Goal: Task Accomplishment & Management: Complete application form

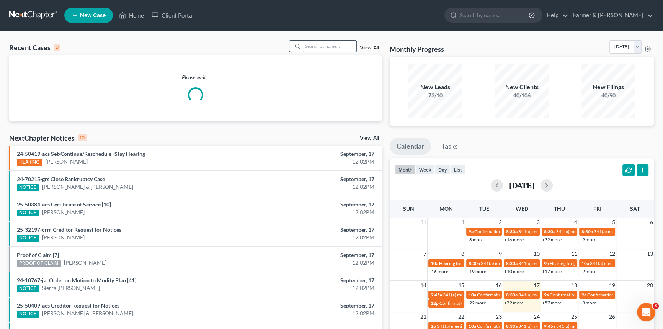
click at [340, 46] on input "search" at bounding box center [330, 46] width 54 height 11
type input "25-70167"
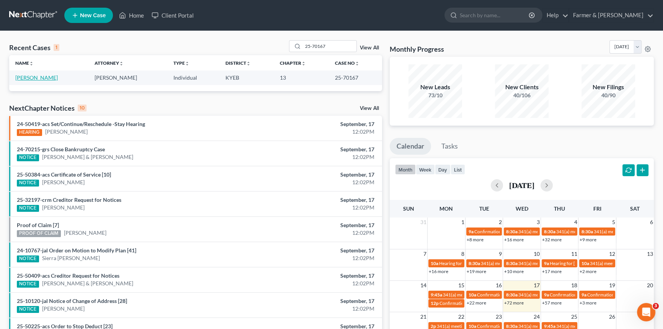
click at [35, 79] on link "[PERSON_NAME]" at bounding box center [36, 77] width 42 height 7
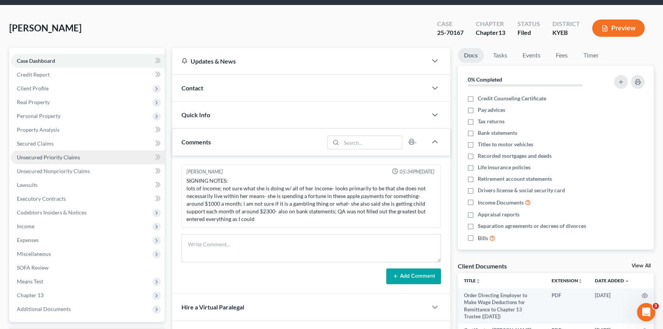
scroll to position [34, 0]
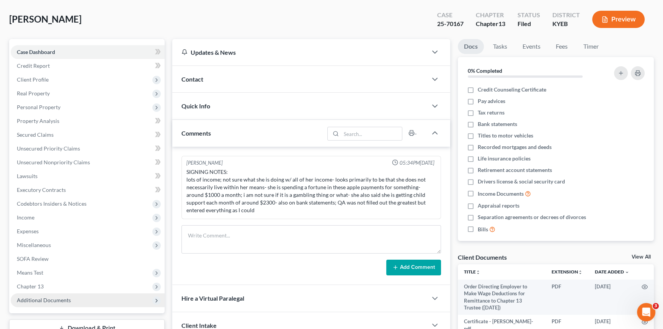
click at [38, 300] on span "Additional Documents" at bounding box center [44, 300] width 54 height 7
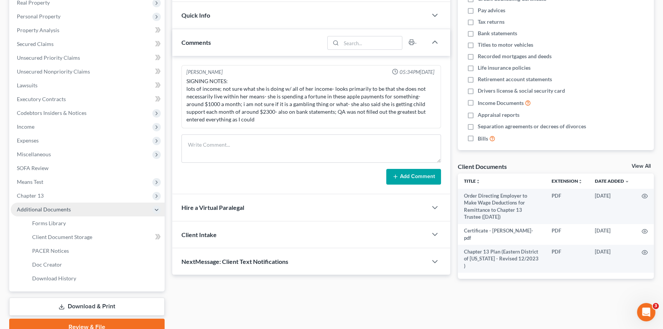
scroll to position [160, 0]
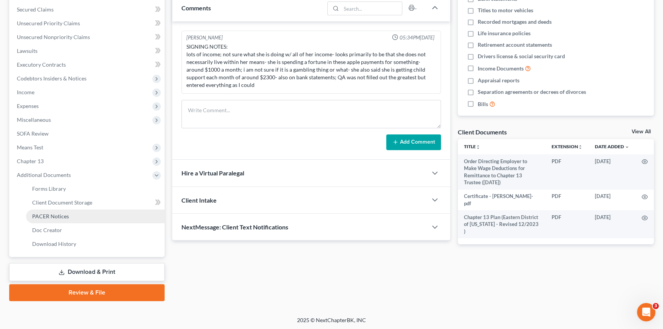
click at [56, 210] on link "PACER Notices" at bounding box center [95, 216] width 139 height 14
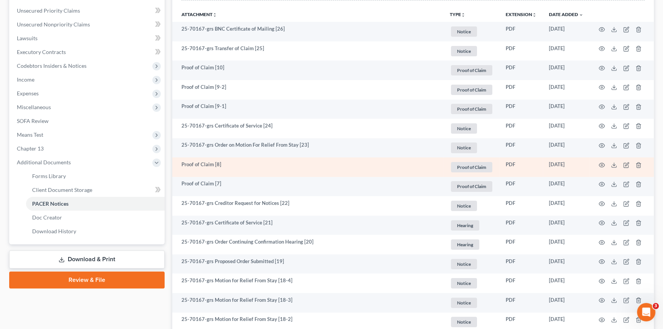
scroll to position [174, 0]
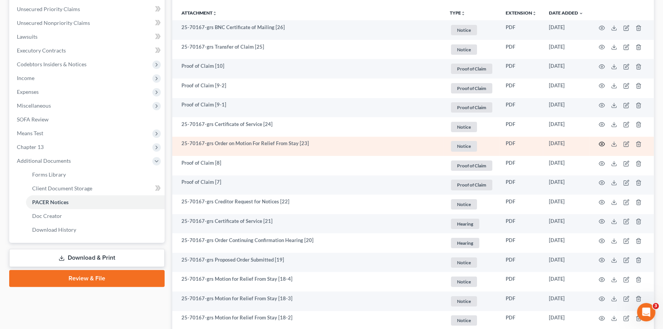
click at [601, 142] on icon "button" at bounding box center [602, 144] width 6 height 6
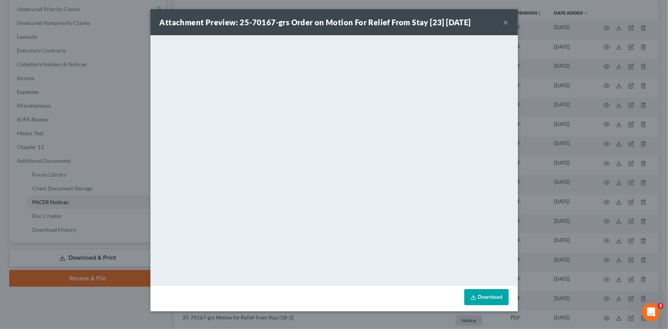
click at [505, 23] on button "×" at bounding box center [505, 22] width 5 height 9
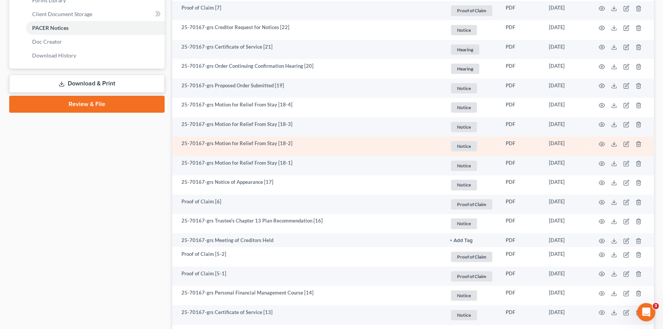
scroll to position [383, 0]
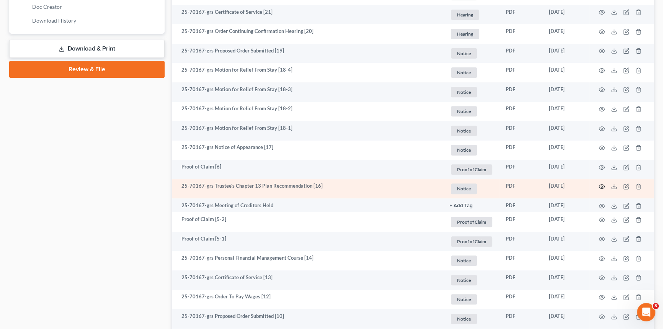
click at [602, 186] on circle "button" at bounding box center [602, 187] width 2 height 2
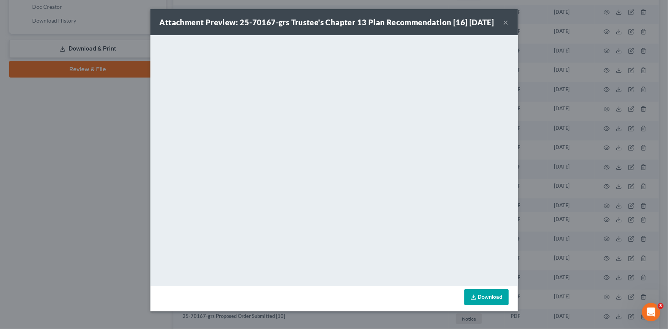
click at [504, 27] on button "×" at bounding box center [505, 22] width 5 height 9
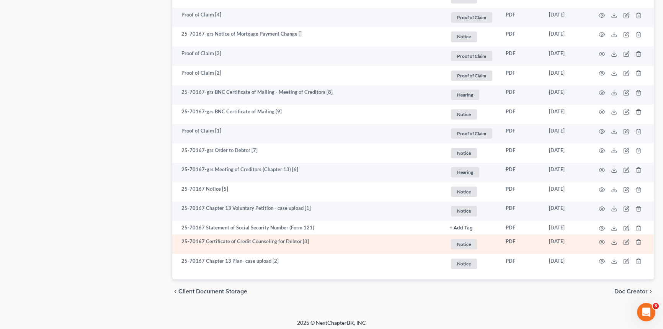
scroll to position [726, 0]
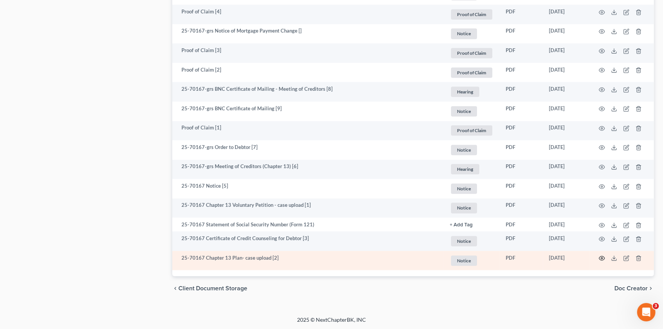
click at [600, 256] on icon "button" at bounding box center [602, 258] width 6 height 6
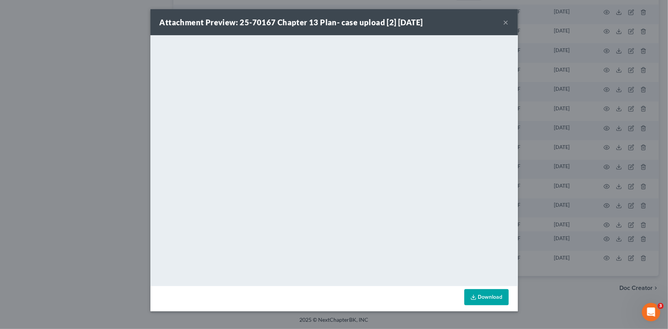
click at [509, 23] on div "Attachment Preview: 25-70167 Chapter 13 Plan- case upload [2] [DATE] ×" at bounding box center [333, 22] width 367 height 26
click at [506, 23] on button "×" at bounding box center [505, 22] width 5 height 9
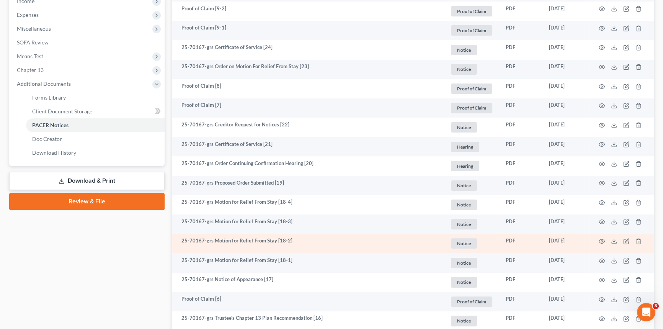
scroll to position [238, 0]
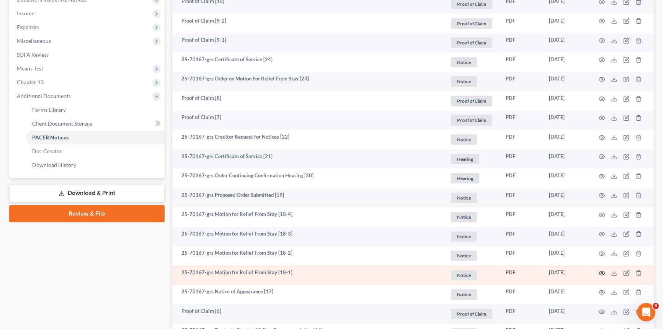
click at [600, 271] on icon "button" at bounding box center [602, 273] width 6 height 6
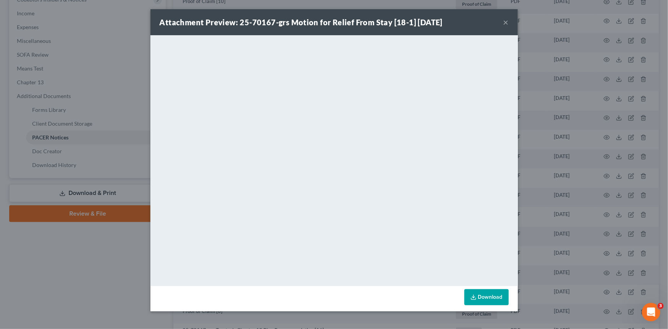
drag, startPoint x: 506, startPoint y: 22, endPoint x: 409, endPoint y: 35, distance: 97.6
click at [506, 22] on button "×" at bounding box center [505, 22] width 5 height 9
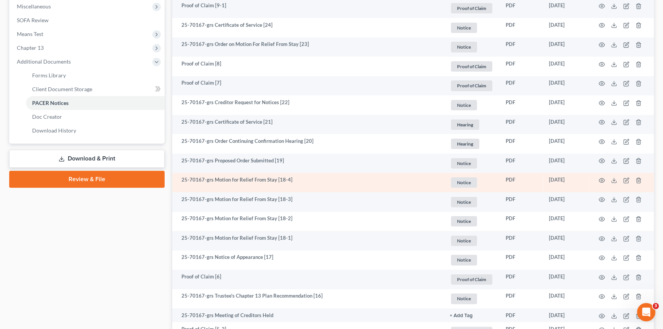
scroll to position [273, 0]
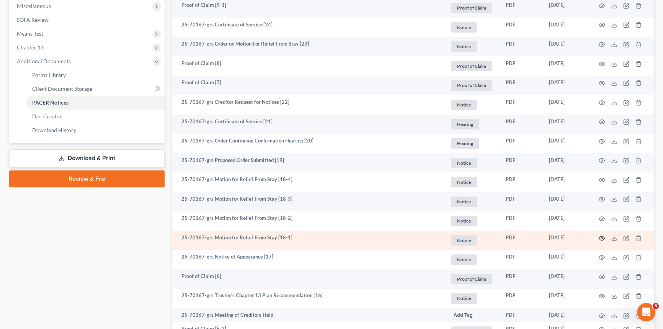
click at [601, 237] on icon "button" at bounding box center [602, 238] width 6 height 6
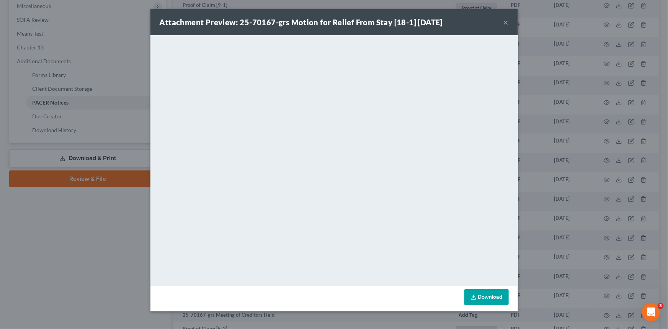
click at [504, 23] on button "×" at bounding box center [505, 22] width 5 height 9
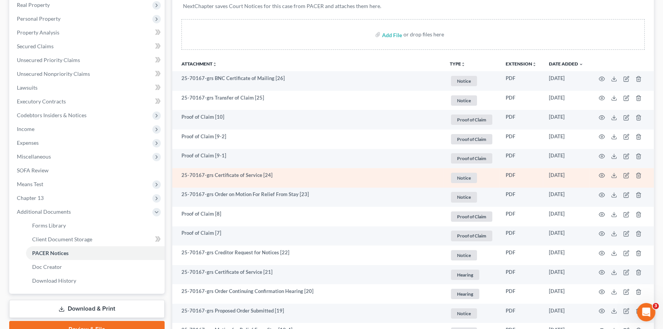
scroll to position [0, 0]
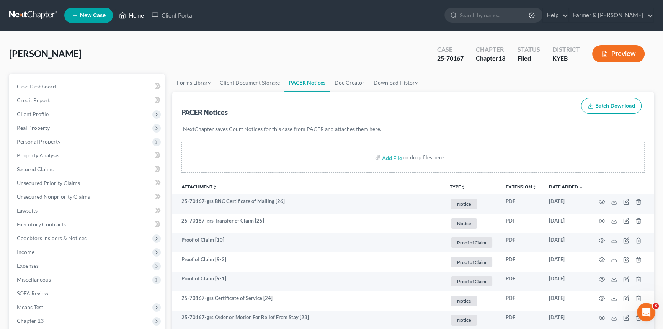
click at [135, 16] on link "Home" at bounding box center [131, 15] width 33 height 14
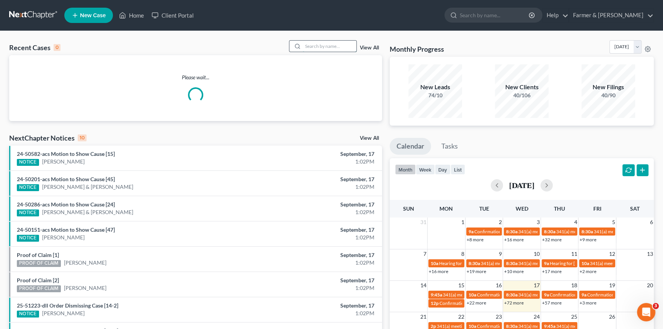
click at [340, 47] on input "search" at bounding box center [330, 46] width 54 height 11
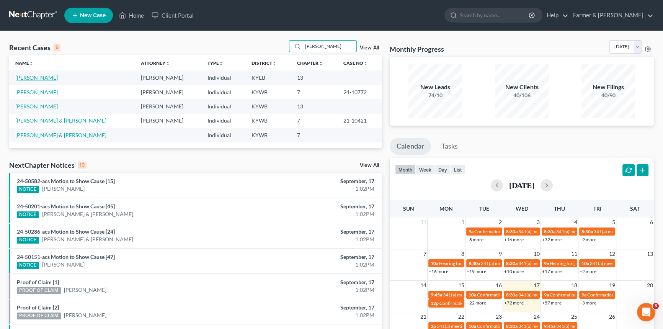
type input "[PERSON_NAME]"
click at [29, 75] on link "[PERSON_NAME]" at bounding box center [36, 77] width 42 height 7
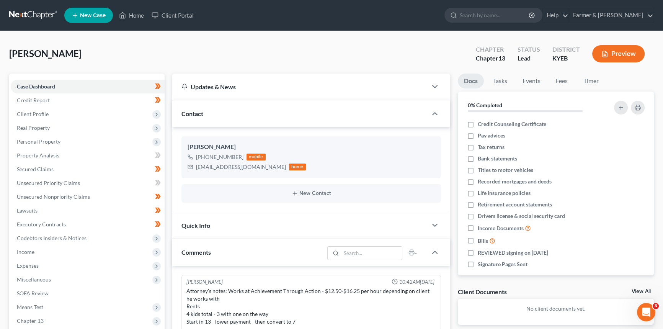
scroll to position [172, 0]
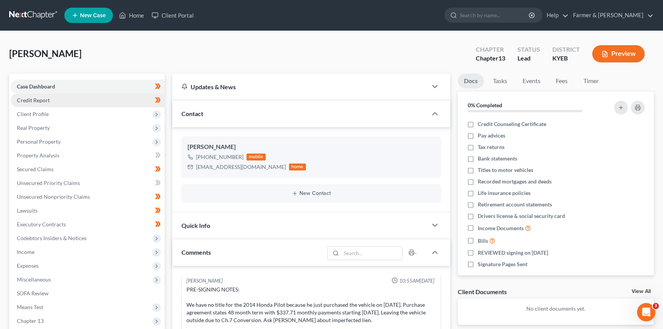
click at [46, 102] on span "Credit Report" at bounding box center [33, 100] width 33 height 7
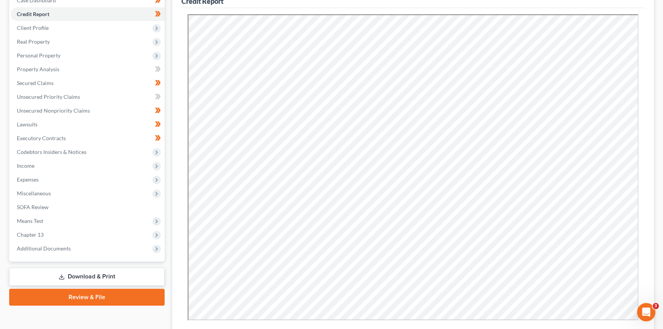
scroll to position [104, 0]
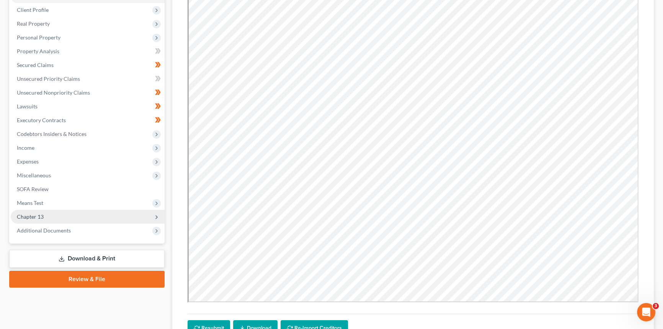
click at [46, 215] on span "Chapter 13" at bounding box center [88, 217] width 154 height 14
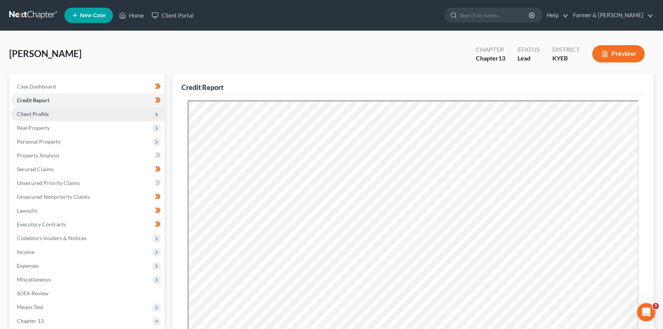
scroll to position [34, 0]
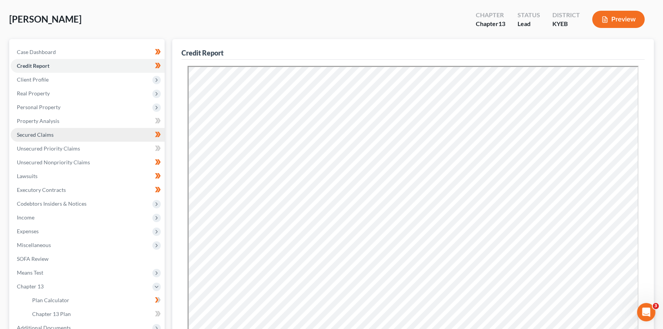
click at [61, 132] on link "Secured Claims" at bounding box center [88, 135] width 154 height 14
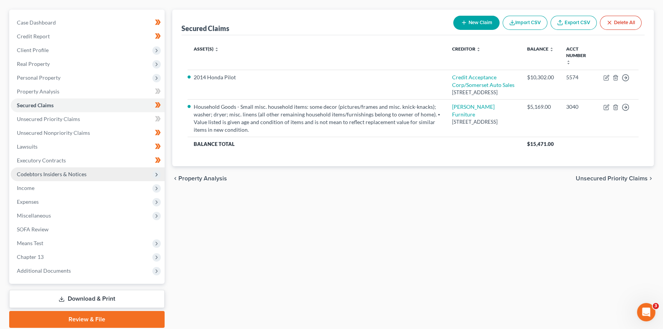
scroll to position [91, 0]
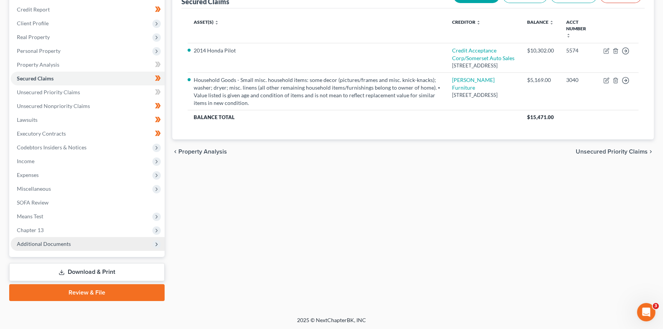
click at [42, 246] on span "Additional Documents" at bounding box center [44, 243] width 54 height 7
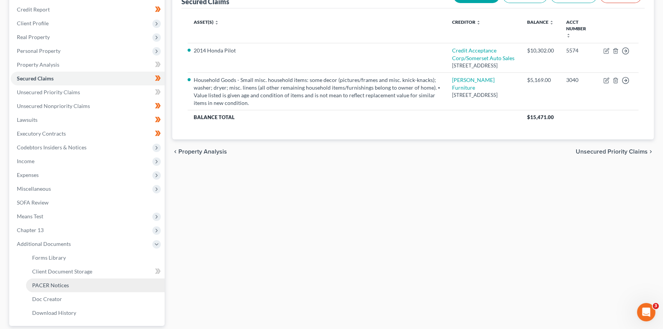
click at [46, 285] on span "PACER Notices" at bounding box center [50, 285] width 37 height 7
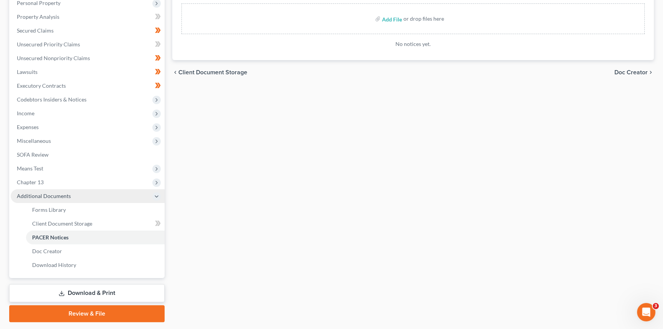
scroll to position [139, 0]
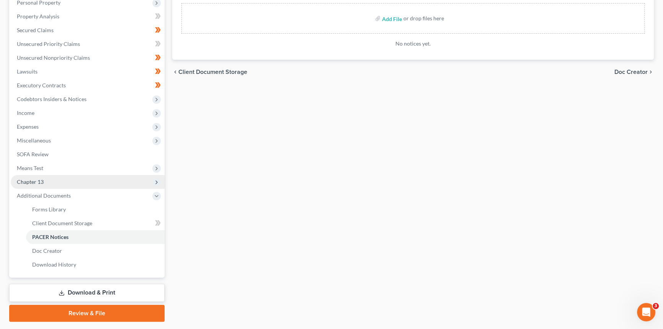
click at [41, 182] on span "Chapter 13" at bounding box center [30, 181] width 27 height 7
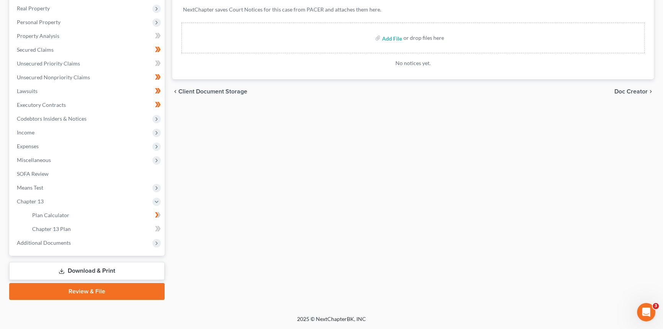
scroll to position [119, 0]
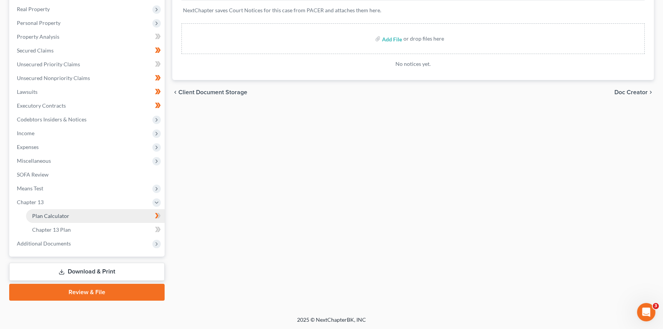
click at [46, 214] on span "Plan Calculator" at bounding box center [50, 215] width 37 height 7
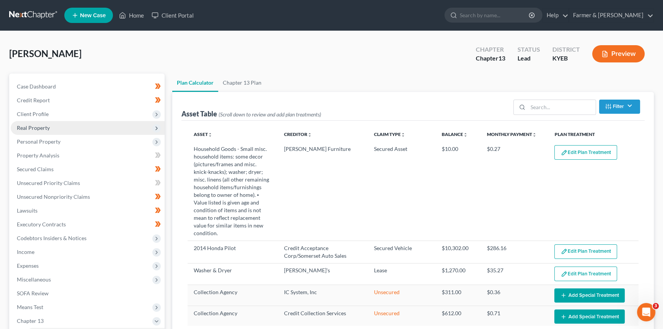
select select "35"
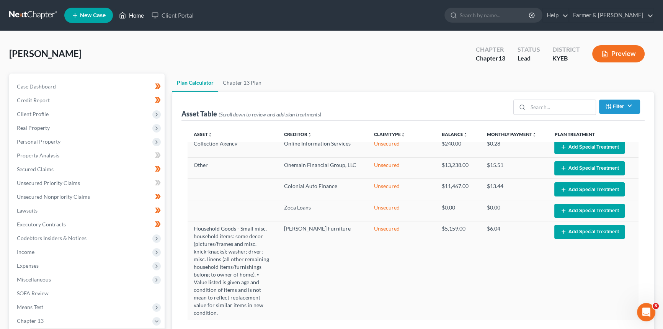
click at [136, 15] on link "Home" at bounding box center [131, 15] width 33 height 14
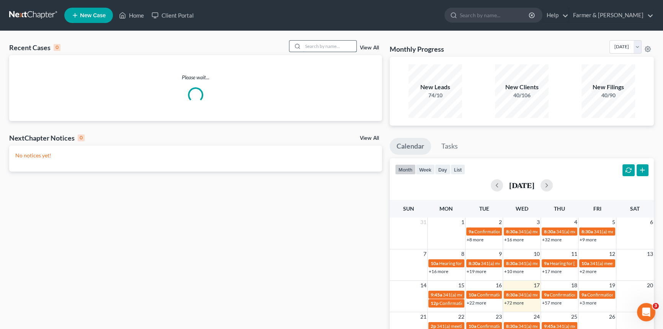
click at [316, 47] on input "search" at bounding box center [330, 46] width 54 height 11
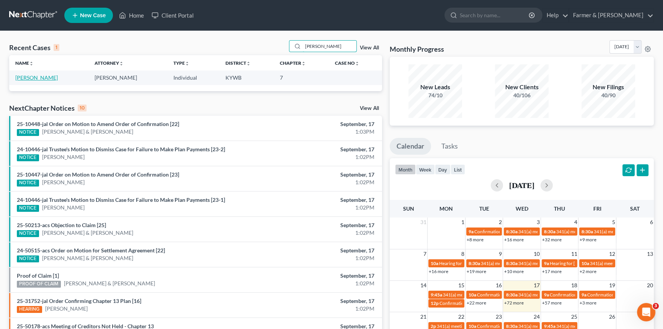
type input "[PERSON_NAME]"
click at [40, 77] on link "[PERSON_NAME]" at bounding box center [36, 77] width 42 height 7
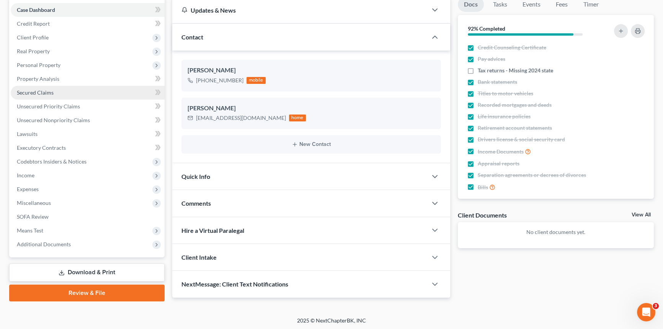
scroll to position [77, 0]
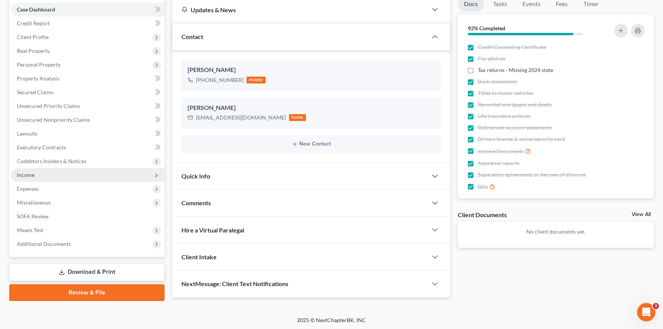
click at [64, 176] on span "Income" at bounding box center [88, 175] width 154 height 14
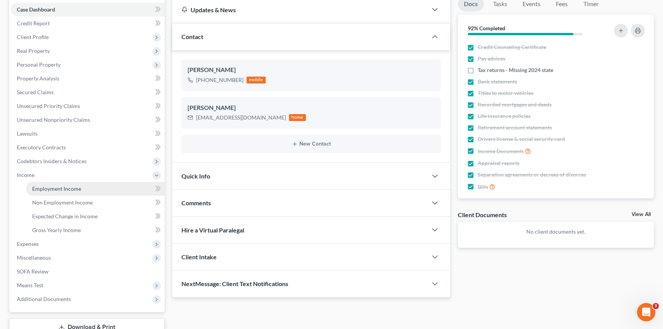
click at [58, 190] on span "Employment Income" at bounding box center [56, 188] width 49 height 7
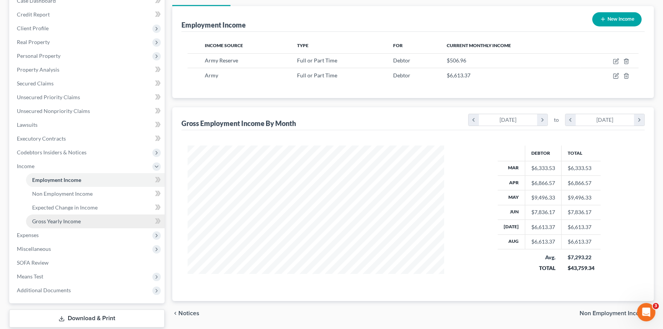
scroll to position [104, 0]
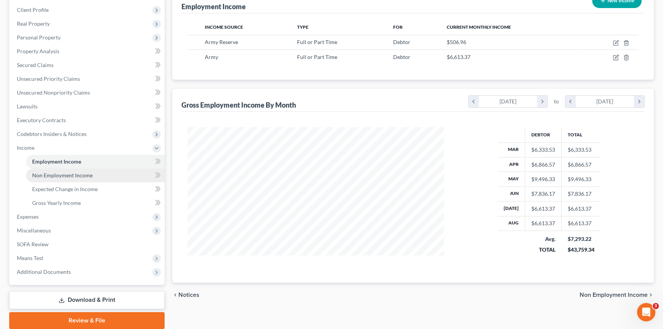
click at [54, 173] on span "Non Employment Income" at bounding box center [62, 175] width 60 height 7
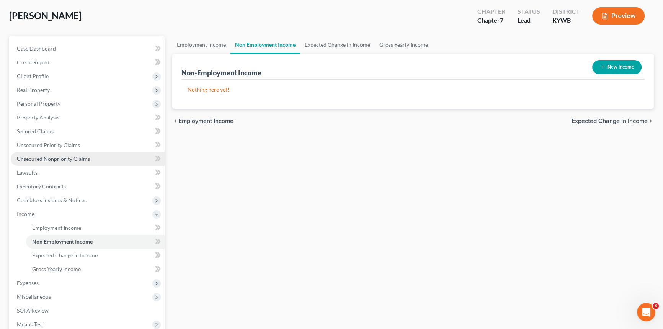
scroll to position [104, 0]
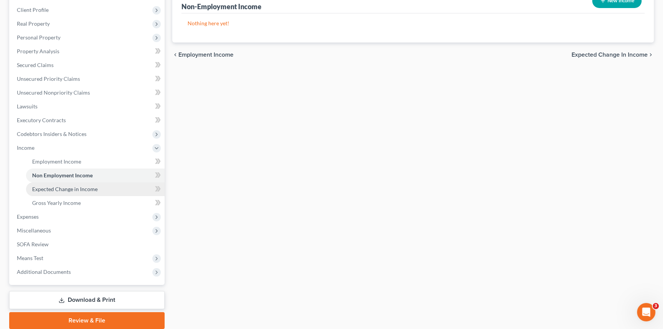
click at [55, 189] on span "Expected Change in Income" at bounding box center [64, 189] width 65 height 7
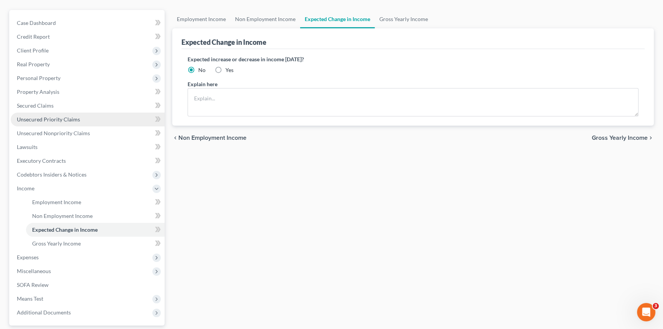
scroll to position [69, 0]
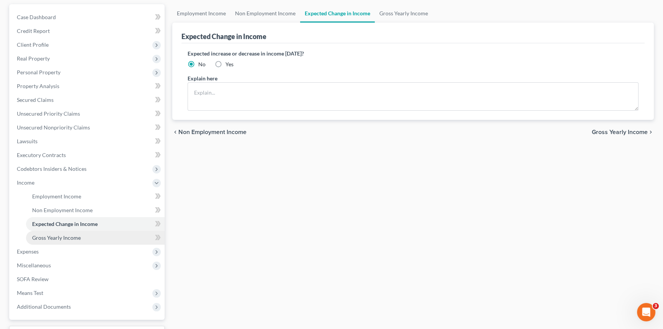
click at [56, 234] on span "Gross Yearly Income" at bounding box center [56, 237] width 49 height 7
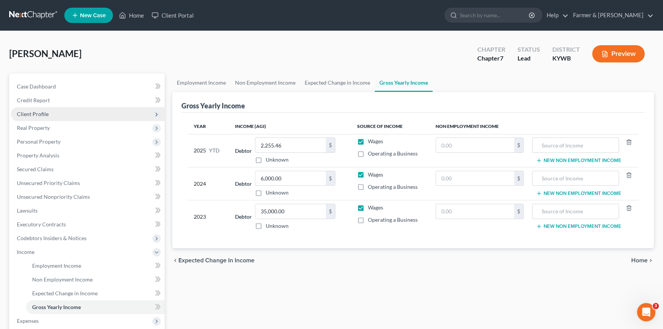
click at [51, 117] on span "Client Profile" at bounding box center [88, 114] width 154 height 14
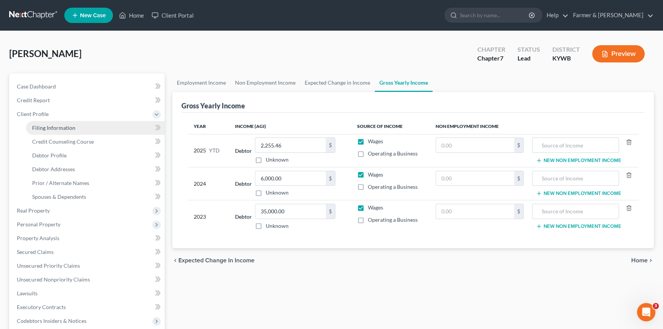
click at [42, 132] on link "Filing Information" at bounding box center [95, 128] width 139 height 14
select select "1"
select select "0"
select select "33"
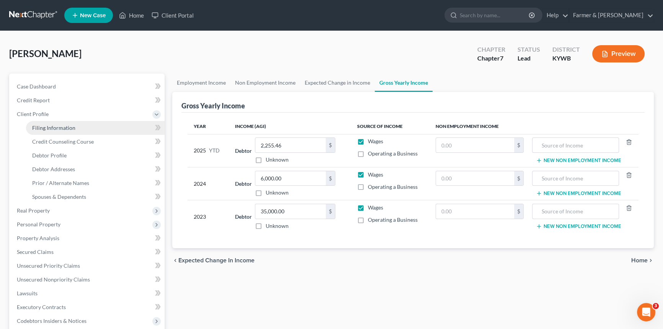
select select "2"
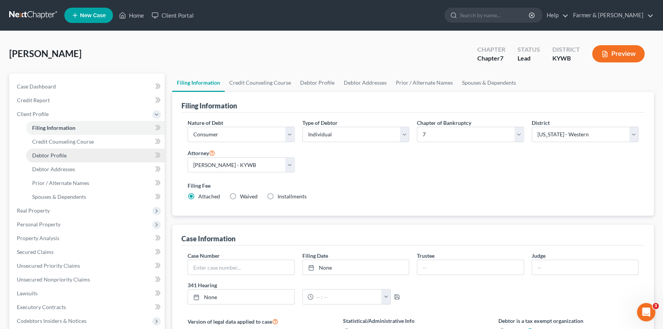
click at [54, 148] on link "Debtor Profile" at bounding box center [95, 155] width 139 height 14
select select "1"
select select "4"
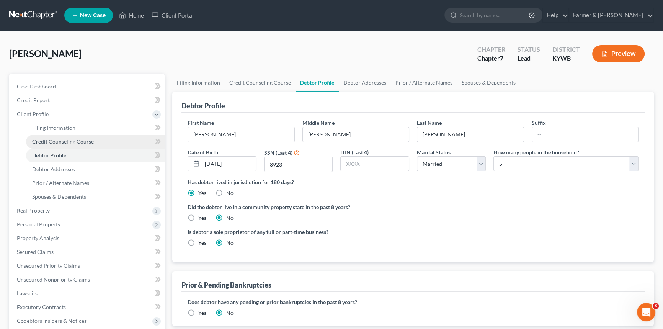
click at [57, 142] on span "Credit Counseling Course" at bounding box center [63, 141] width 62 height 7
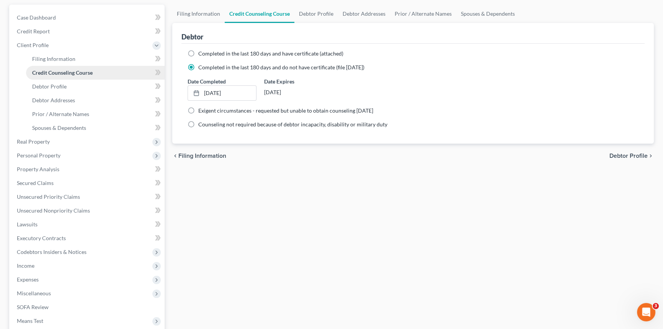
scroll to position [69, 0]
click at [57, 112] on span "Prior / Alternate Names" at bounding box center [60, 113] width 57 height 7
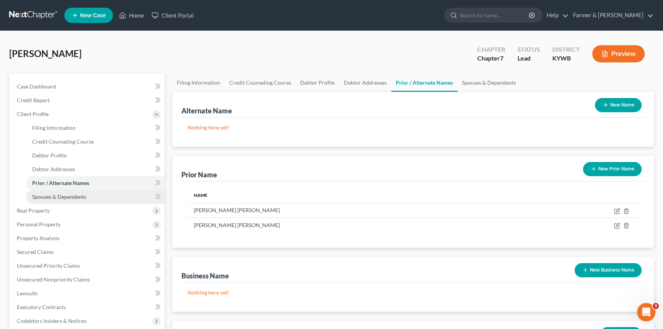
click at [67, 191] on link "Spouses & Dependents" at bounding box center [95, 197] width 139 height 14
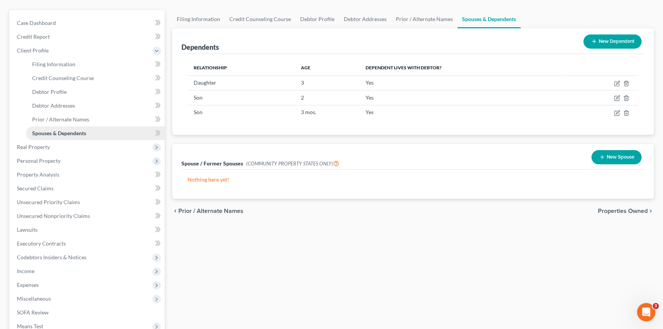
scroll to position [69, 0]
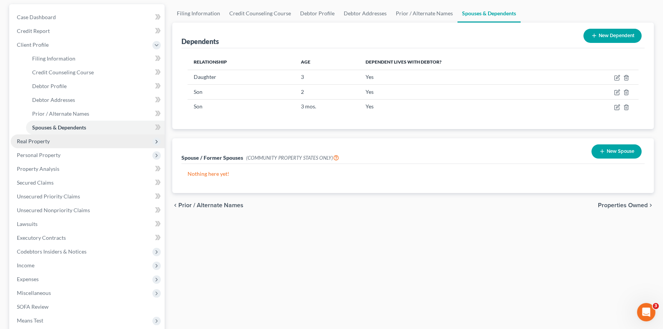
click at [73, 145] on span "Real Property" at bounding box center [88, 141] width 154 height 14
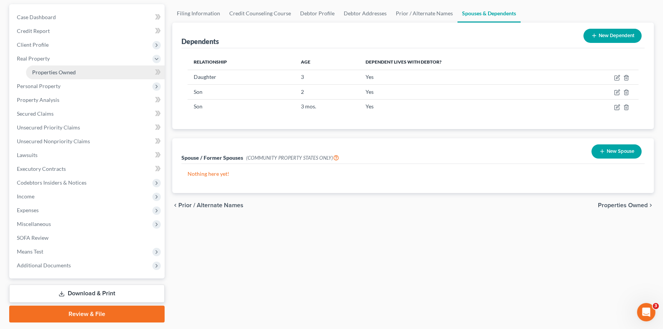
click at [65, 75] on link "Properties Owned" at bounding box center [95, 72] width 139 height 14
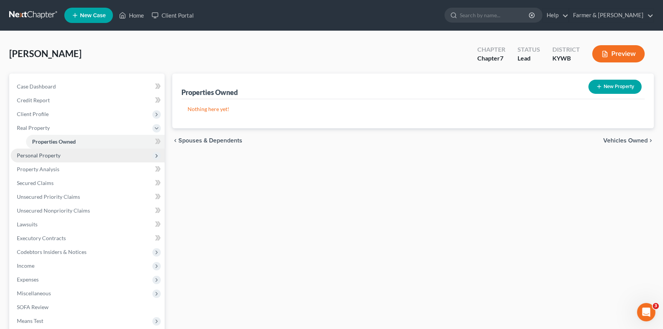
click at [52, 156] on span "Personal Property" at bounding box center [39, 155] width 44 height 7
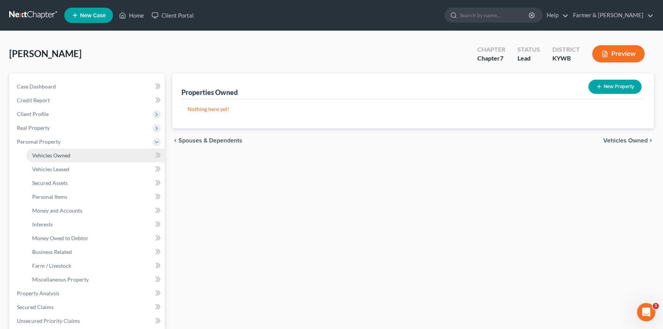
click at [47, 157] on span "Vehicles Owned" at bounding box center [51, 155] width 38 height 7
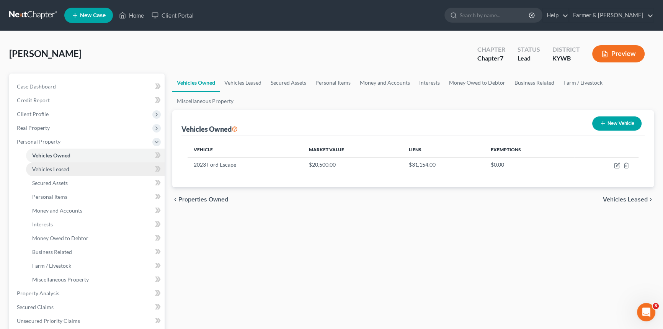
click at [44, 169] on span "Vehicles Leased" at bounding box center [50, 169] width 37 height 7
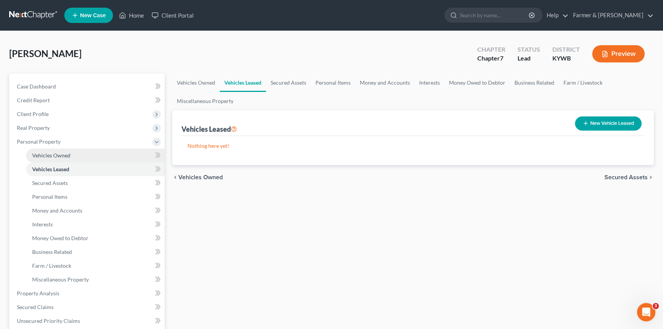
click at [48, 161] on link "Vehicles Owned" at bounding box center [95, 155] width 139 height 14
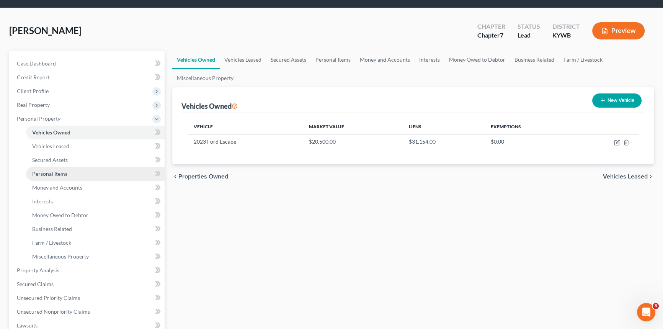
scroll to position [34, 0]
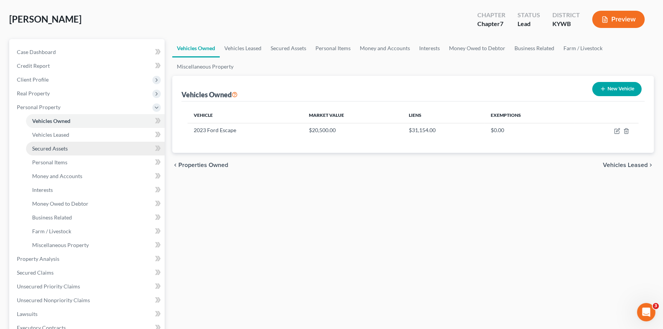
click at [57, 149] on span "Secured Assets" at bounding box center [50, 148] width 36 height 7
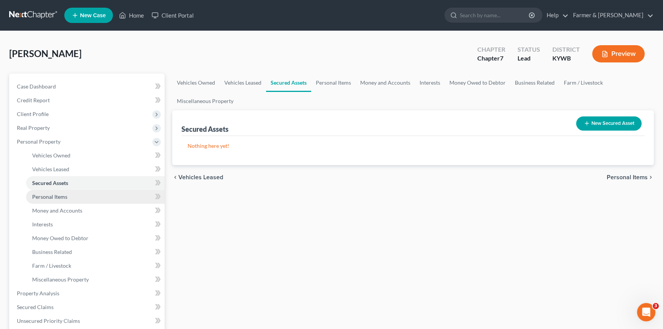
click at [58, 194] on span "Personal Items" at bounding box center [49, 196] width 35 height 7
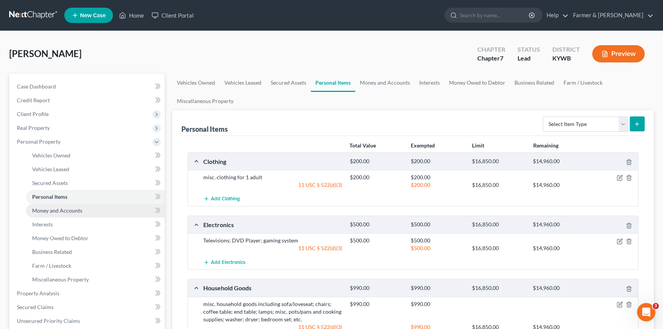
click at [46, 209] on span "Money and Accounts" at bounding box center [57, 210] width 50 height 7
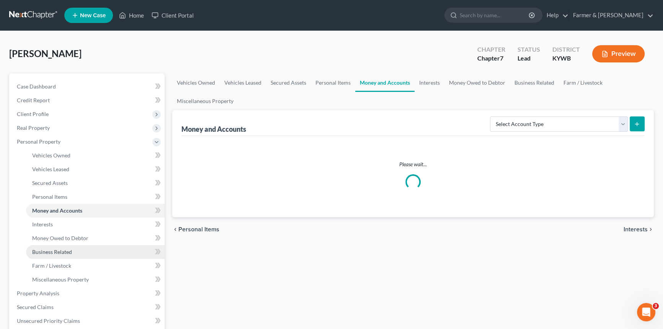
scroll to position [69, 0]
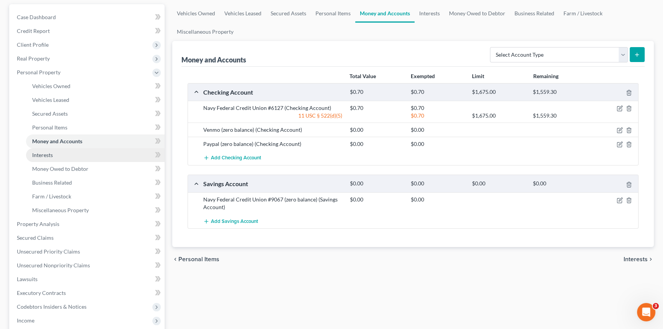
click at [54, 155] on link "Interests" at bounding box center [95, 155] width 139 height 14
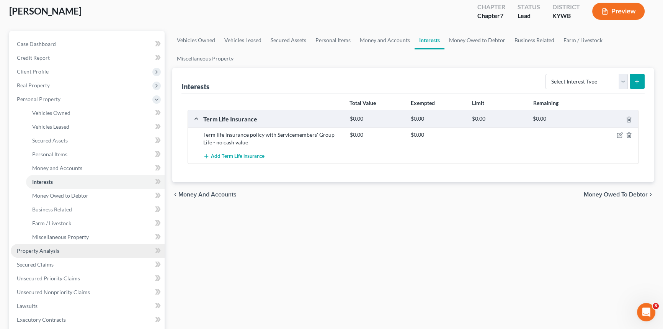
scroll to position [69, 0]
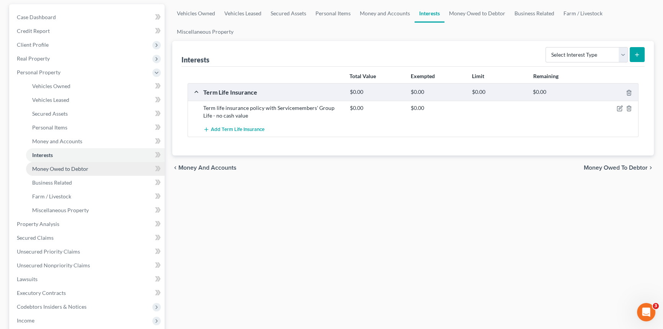
click at [70, 171] on link "Money Owed to Debtor" at bounding box center [95, 169] width 139 height 14
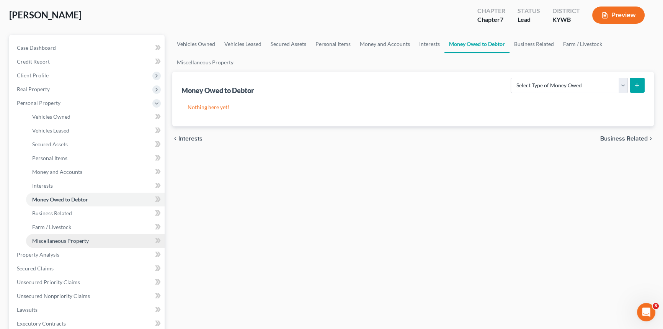
scroll to position [69, 0]
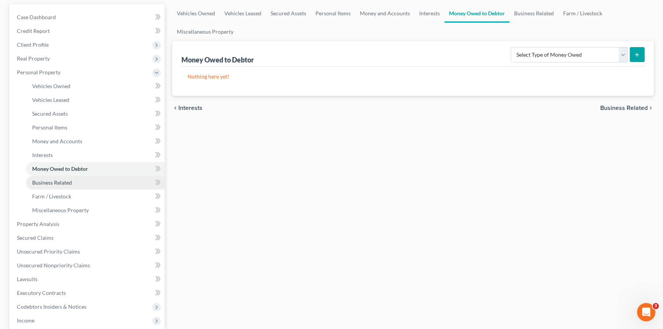
click at [64, 184] on span "Business Related" at bounding box center [52, 182] width 40 height 7
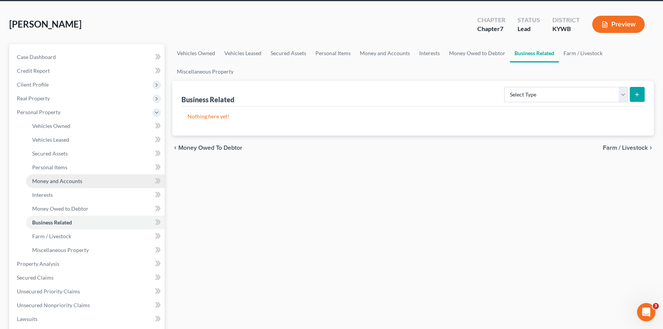
scroll to position [69, 0]
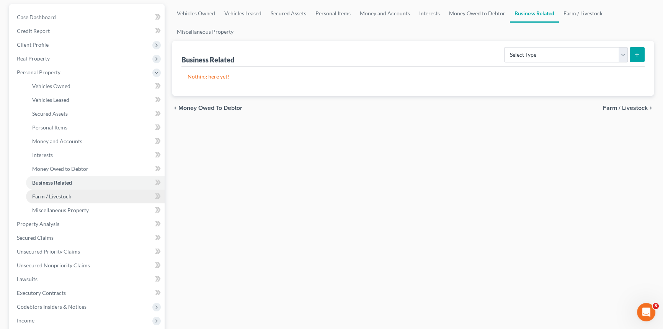
click at [57, 196] on span "Farm / Livestock" at bounding box center [51, 196] width 39 height 7
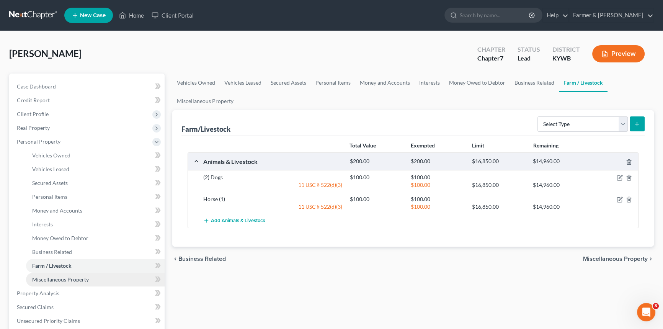
click at [70, 279] on span "Miscellaneous Property" at bounding box center [60, 279] width 57 height 7
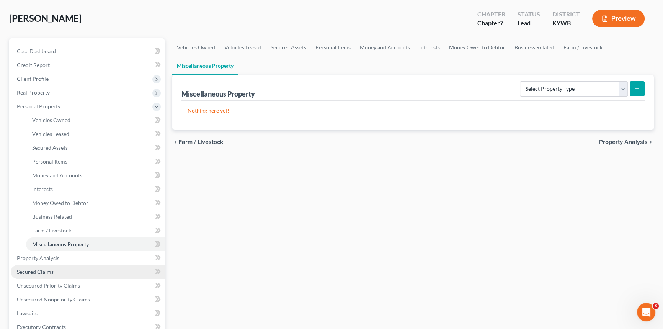
scroll to position [104, 0]
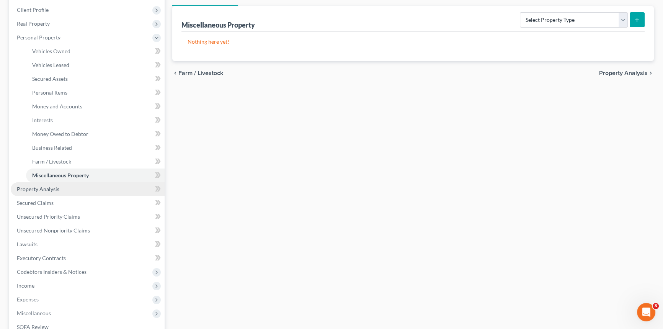
click at [58, 190] on link "Property Analysis" at bounding box center [88, 189] width 154 height 14
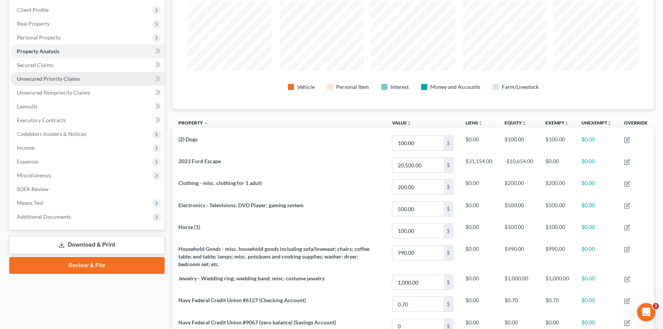
click at [63, 75] on span "Unsecured Priority Claims" at bounding box center [48, 78] width 63 height 7
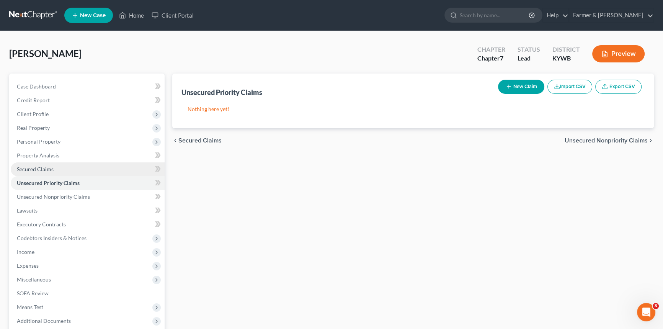
click at [56, 168] on link "Secured Claims" at bounding box center [88, 169] width 154 height 14
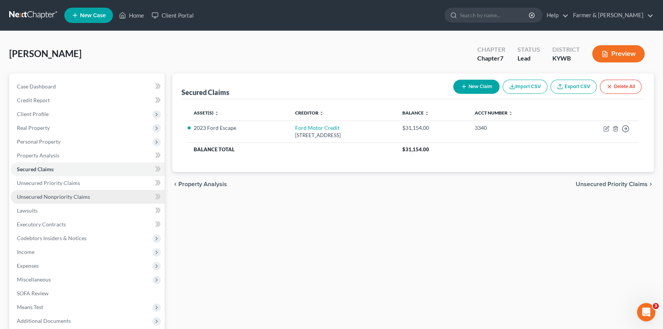
click at [68, 196] on span "Unsecured Nonpriority Claims" at bounding box center [53, 196] width 73 height 7
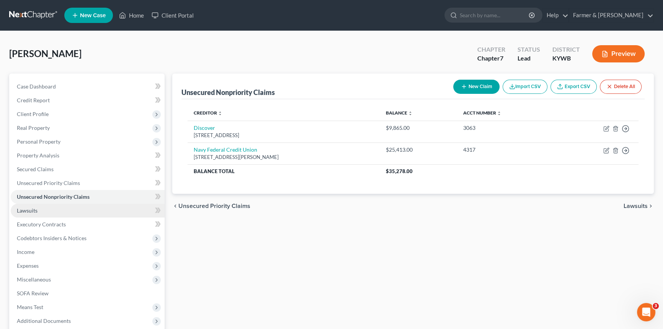
click at [38, 208] on link "Lawsuits" at bounding box center [88, 211] width 154 height 14
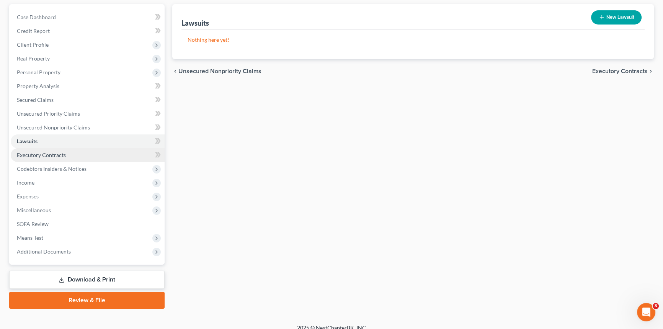
click at [50, 160] on link "Executory Contracts" at bounding box center [88, 155] width 154 height 14
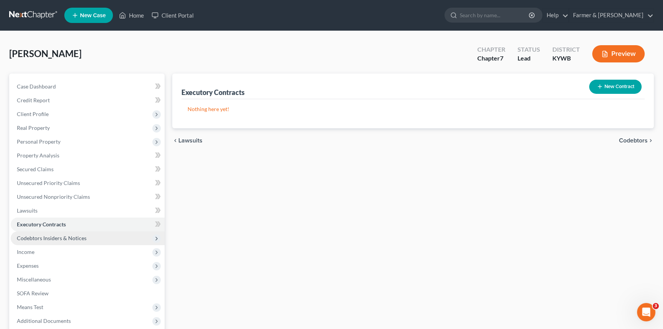
click at [73, 235] on span "Codebtors Insiders & Notices" at bounding box center [52, 238] width 70 height 7
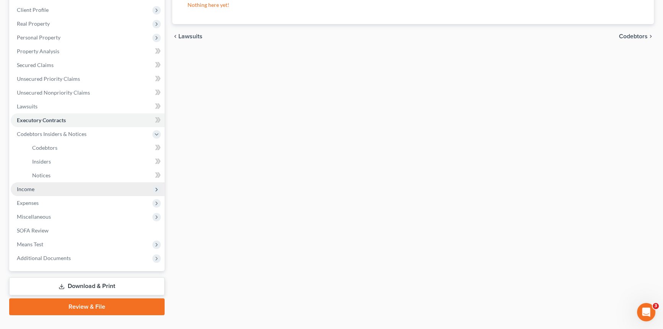
click at [46, 191] on span "Income" at bounding box center [88, 189] width 154 height 14
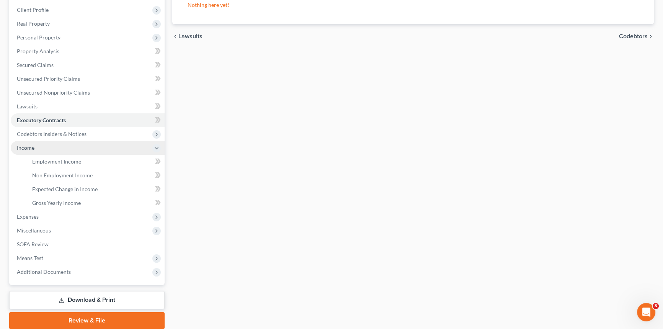
click at [63, 150] on span "Income" at bounding box center [88, 148] width 154 height 14
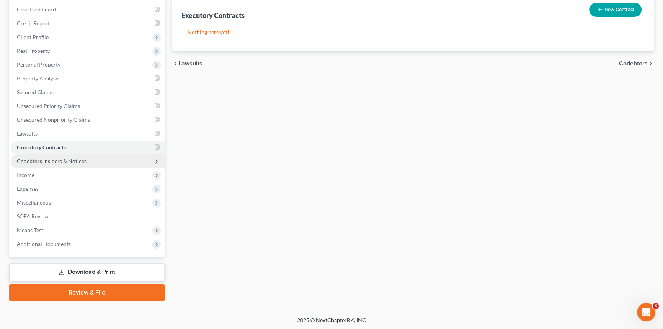
click at [64, 161] on ul "Case Dashboard Payments Invoices Payments Payments Credit Report Client Profile" at bounding box center [88, 127] width 154 height 248
click at [86, 176] on span "Income" at bounding box center [88, 175] width 154 height 14
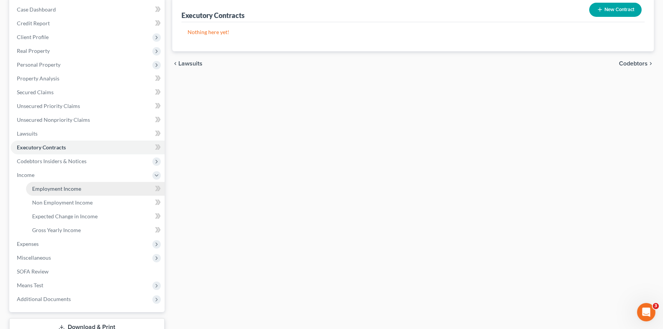
click at [98, 187] on link "Employment Income" at bounding box center [95, 189] width 139 height 14
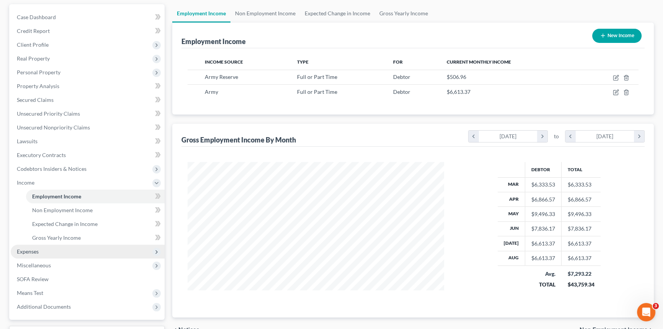
click at [51, 246] on span "Expenses" at bounding box center [88, 252] width 154 height 14
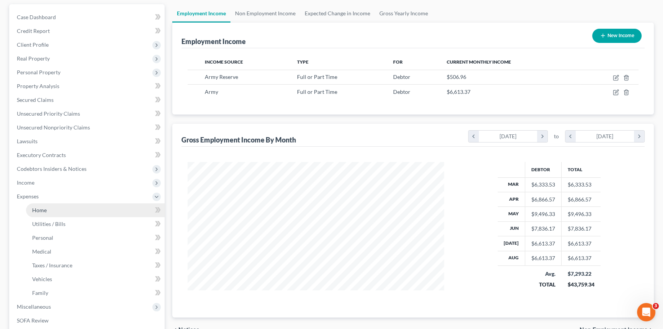
click at [51, 215] on link "Home" at bounding box center [95, 210] width 139 height 14
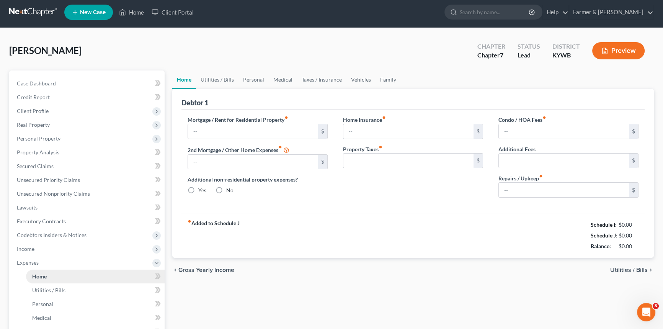
type input "0.00"
radio input "true"
type input "10.00"
type input "0.00"
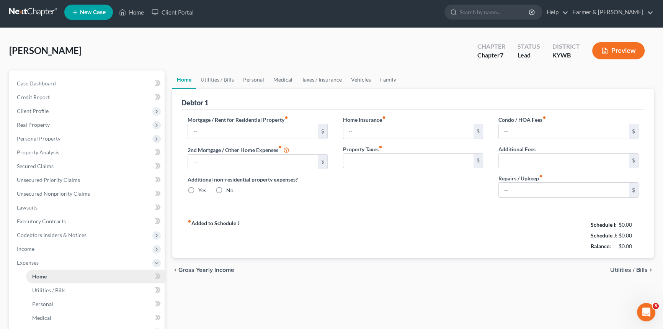
type input "0.00"
type input "150.00"
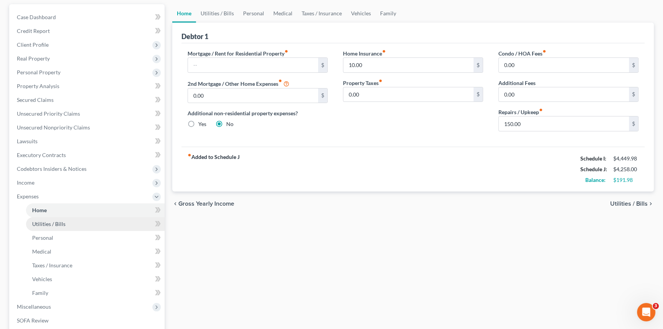
click at [55, 223] on span "Utilities / Bills" at bounding box center [48, 223] width 33 height 7
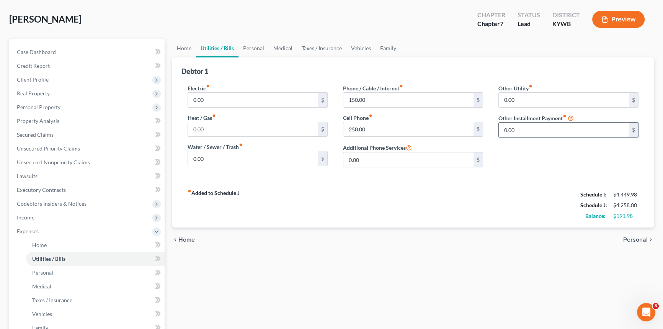
click at [544, 130] on input "0.00" at bounding box center [564, 129] width 130 height 15
type input "35.00"
click at [517, 146] on input "text" at bounding box center [568, 151] width 139 height 15
type input "Streaming Services"
click at [41, 269] on span "Personal" at bounding box center [42, 272] width 21 height 7
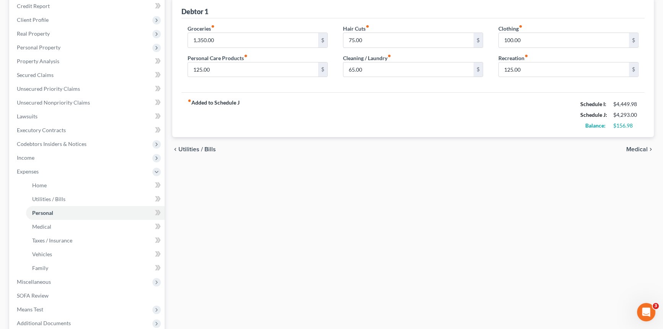
scroll to position [104, 0]
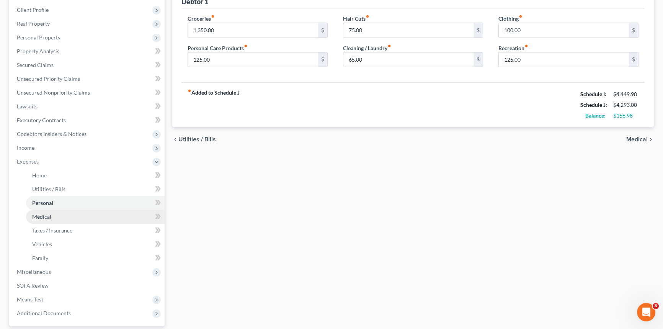
click at [43, 216] on span "Medical" at bounding box center [41, 216] width 19 height 7
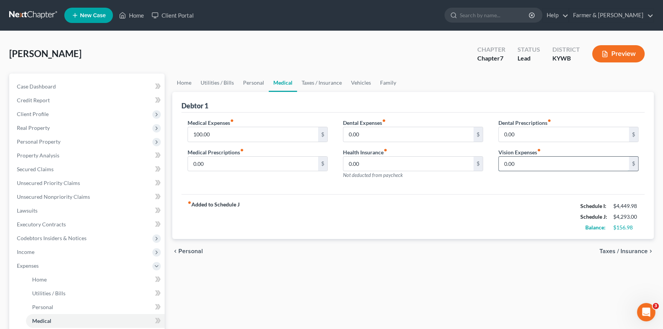
click at [517, 166] on input "0.00" at bounding box center [564, 164] width 130 height 15
type input "75"
drag, startPoint x: 260, startPoint y: 172, endPoint x: 260, endPoint y: 160, distance: 11.9
click at [260, 172] on div "Medical Expenses fiber_manual_record 100.00 $ Medical Prescriptions fiber_manua…" at bounding box center [257, 152] width 155 height 67
click at [260, 160] on input "0.00" at bounding box center [253, 164] width 130 height 15
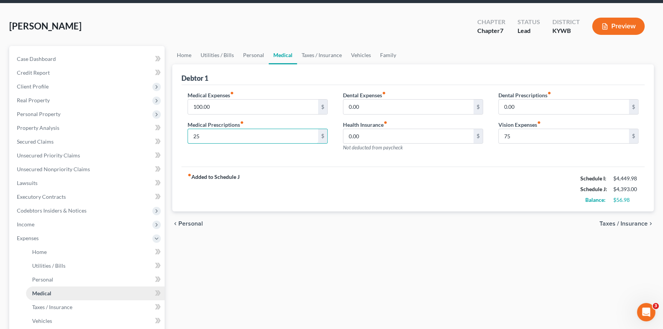
scroll to position [69, 0]
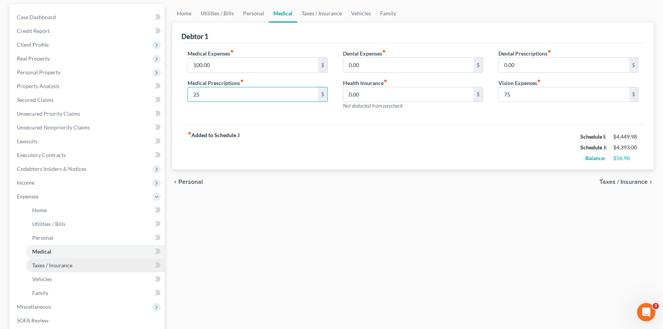
type input "25"
click at [59, 265] on span "Taxes / Insurance" at bounding box center [52, 265] width 40 height 7
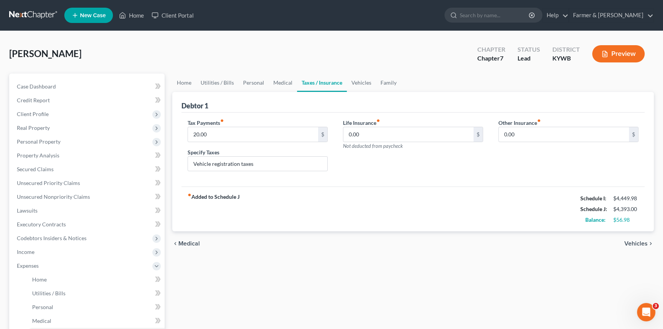
scroll to position [69, 0]
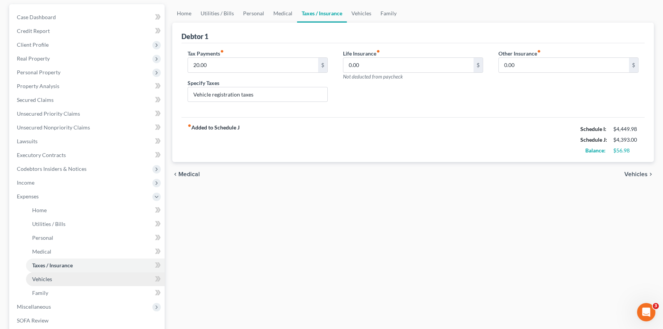
click at [39, 277] on span "Vehicles" at bounding box center [42, 279] width 20 height 7
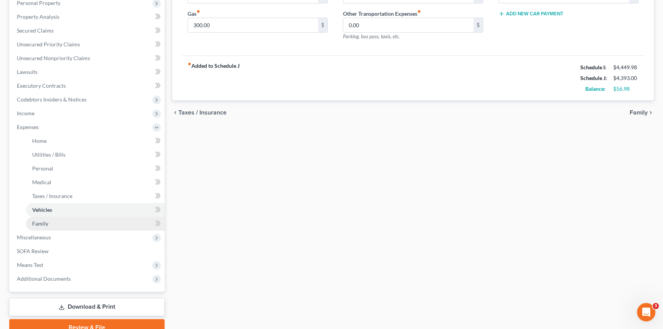
scroll to position [139, 0]
drag, startPoint x: 58, startPoint y: 222, endPoint x: 130, endPoint y: 147, distance: 104.2
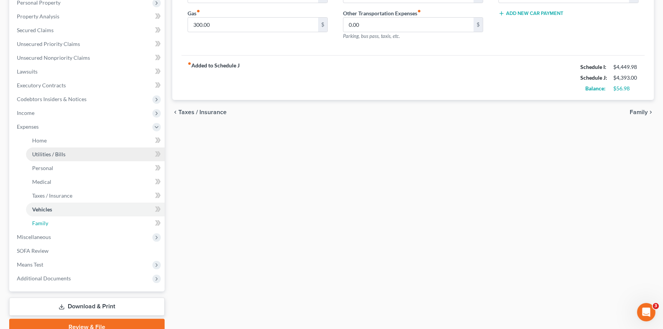
click at [58, 222] on link "Family" at bounding box center [95, 223] width 139 height 14
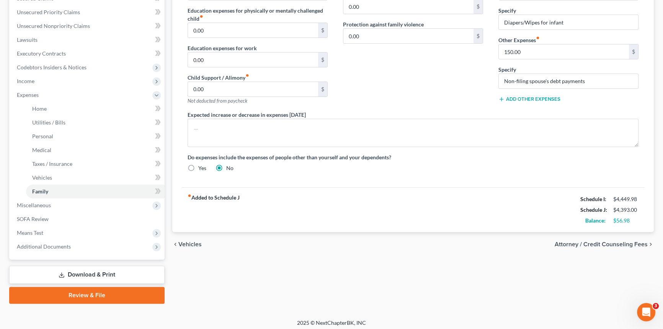
scroll to position [173, 0]
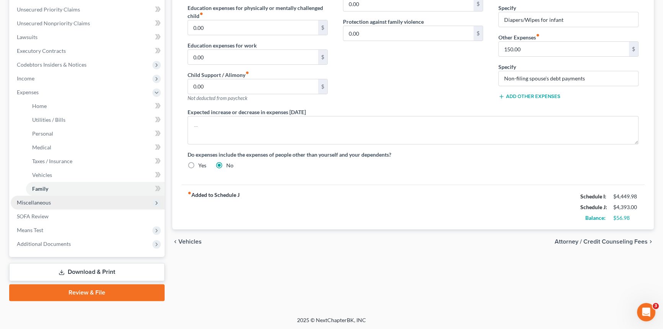
click at [66, 202] on span "Miscellaneous" at bounding box center [88, 203] width 154 height 14
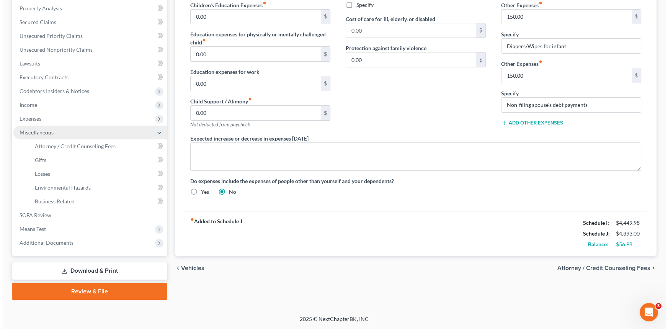
scroll to position [146, 0]
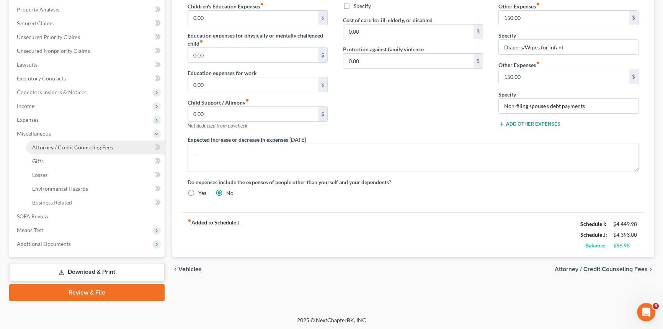
drag, startPoint x: 50, startPoint y: 145, endPoint x: 56, endPoint y: 145, distance: 6.5
click at [50, 144] on span "Attorney / Credit Counseling Fees" at bounding box center [72, 147] width 81 height 7
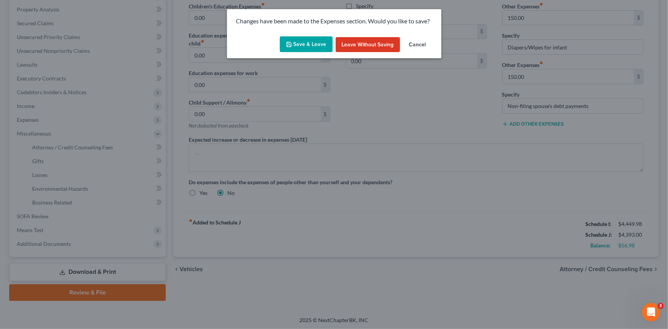
click at [311, 46] on button "Save & Leave" at bounding box center [306, 44] width 53 height 16
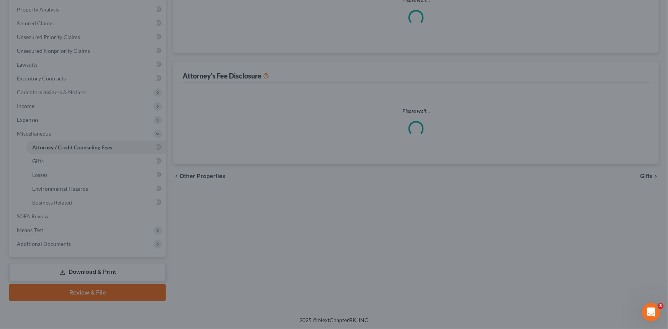
select select "0"
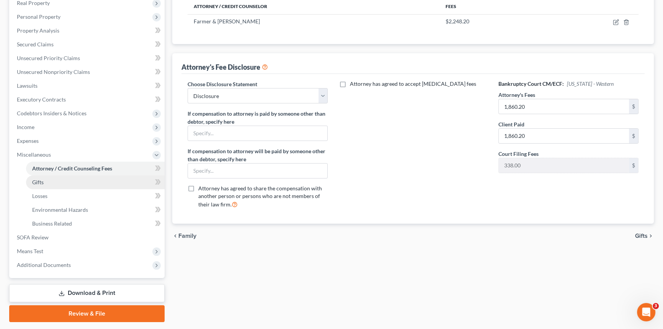
scroll to position [146, 0]
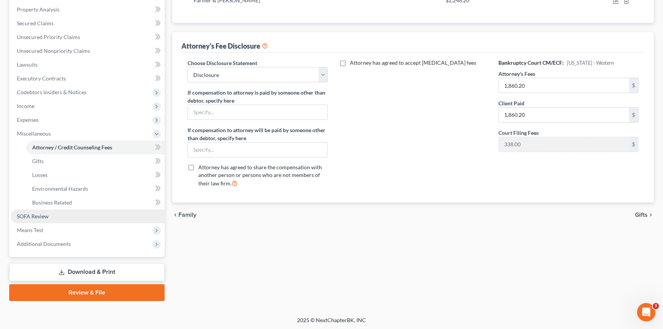
click at [42, 214] on span "SOFA Review" at bounding box center [33, 216] width 32 height 7
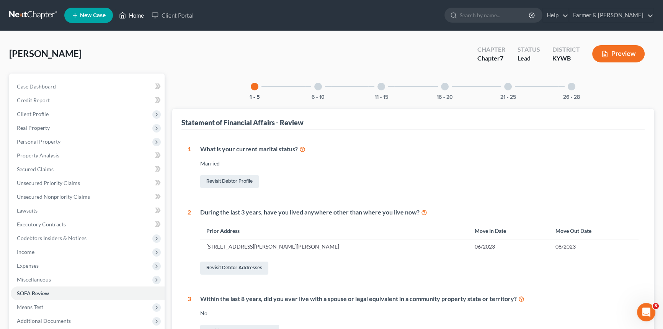
click at [135, 15] on link "Home" at bounding box center [131, 15] width 33 height 14
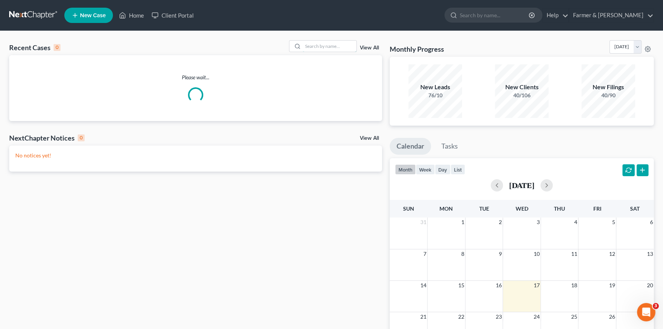
click at [335, 44] on input "search" at bounding box center [330, 46] width 54 height 11
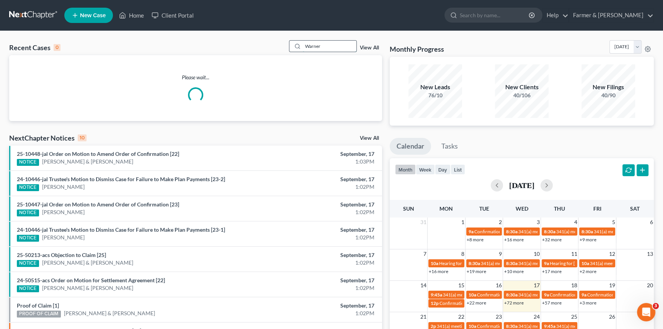
type input "Warner"
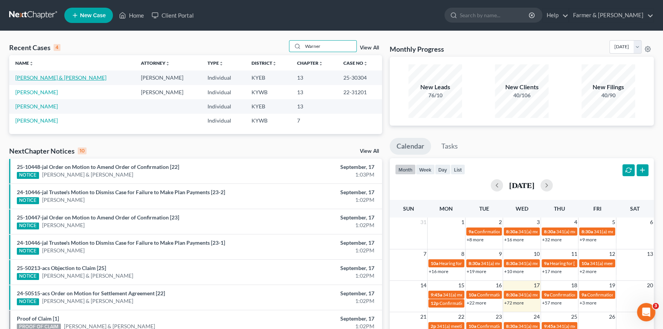
click at [42, 76] on link "[PERSON_NAME] & [PERSON_NAME]" at bounding box center [60, 77] width 91 height 7
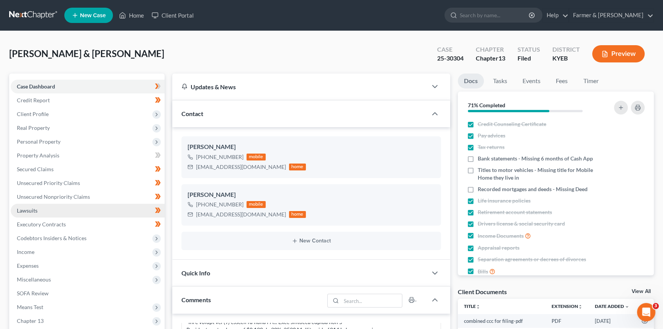
scroll to position [34, 0]
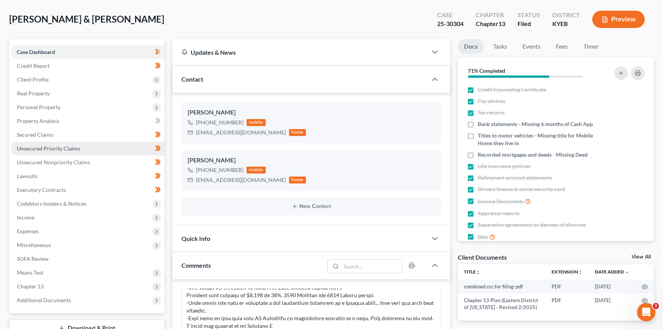
click at [73, 148] on span "Unsecured Priority Claims" at bounding box center [48, 148] width 63 height 7
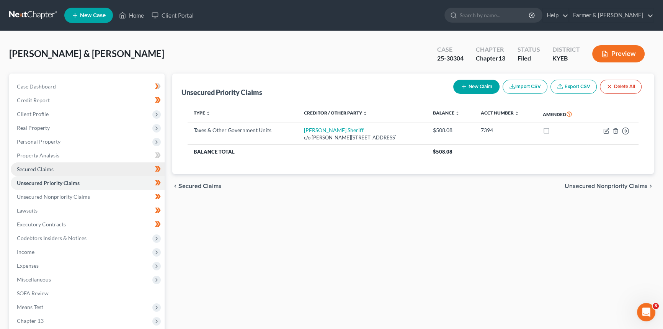
click at [47, 168] on span "Secured Claims" at bounding box center [35, 169] width 37 height 7
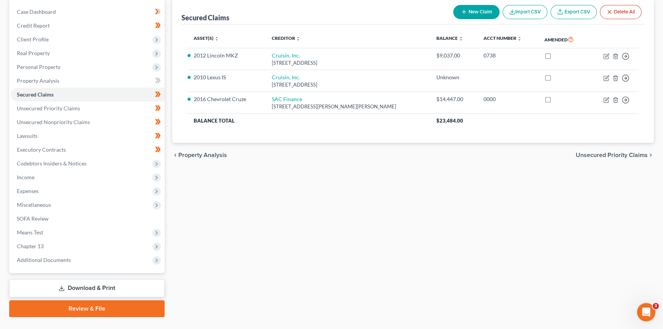
scroll to position [91, 0]
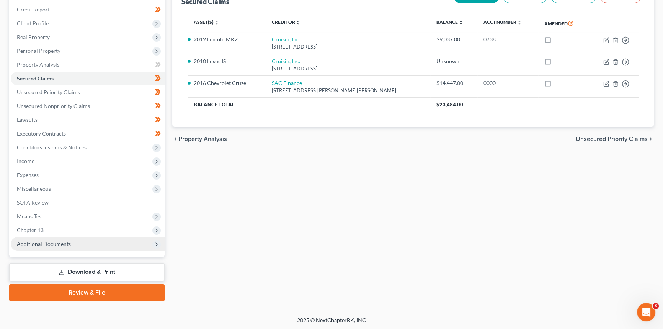
drag, startPoint x: 47, startPoint y: 244, endPoint x: 55, endPoint y: 237, distance: 11.2
click at [47, 244] on span "Additional Documents" at bounding box center [44, 243] width 54 height 7
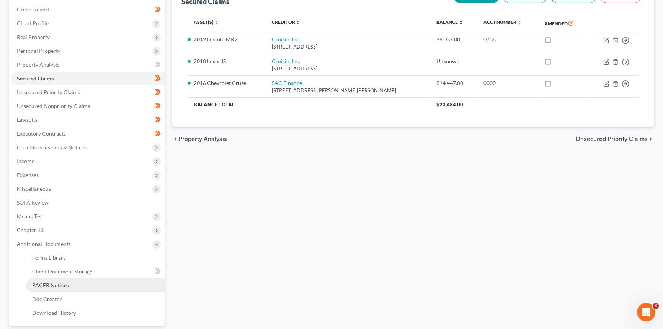
click at [53, 286] on span "PACER Notices" at bounding box center [50, 285] width 37 height 7
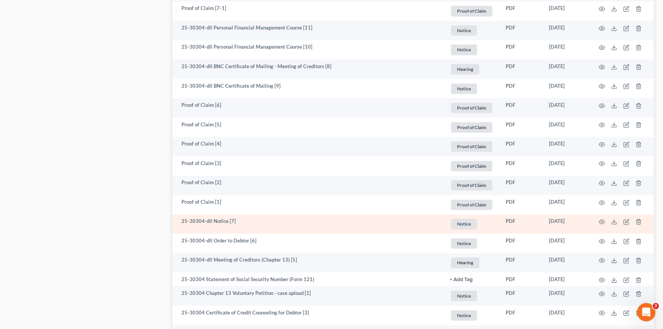
scroll to position [556, 0]
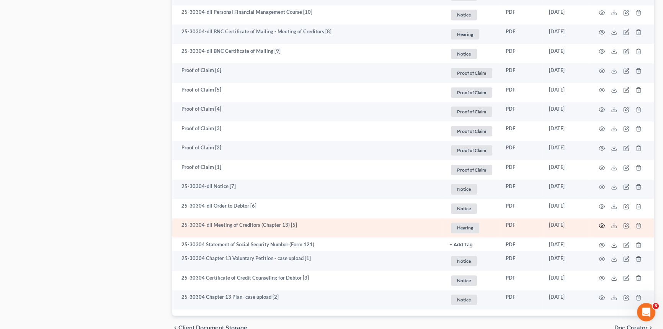
click at [601, 223] on icon "button" at bounding box center [602, 225] width 6 height 6
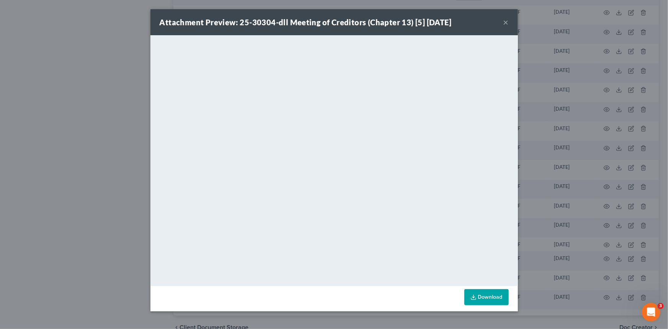
drag, startPoint x: 505, startPoint y: 22, endPoint x: 266, endPoint y: 1, distance: 239.4
click at [505, 22] on button "×" at bounding box center [505, 22] width 5 height 9
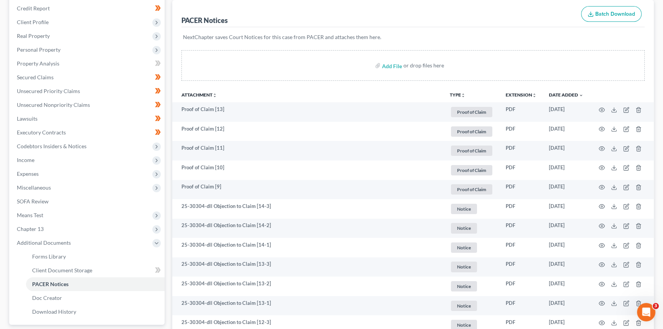
scroll to position [0, 0]
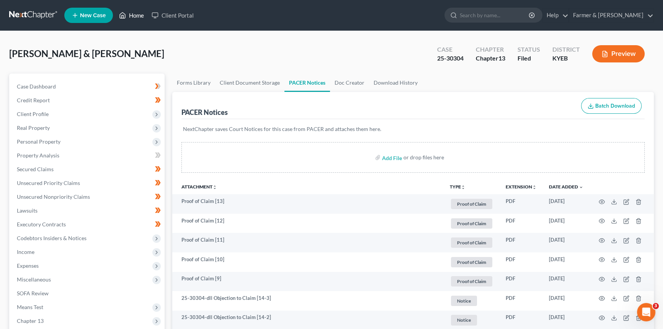
click at [137, 14] on link "Home" at bounding box center [131, 15] width 33 height 14
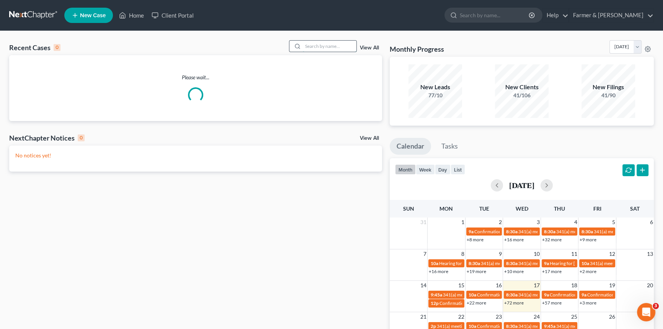
click at [325, 42] on input "search" at bounding box center [330, 46] width 54 height 11
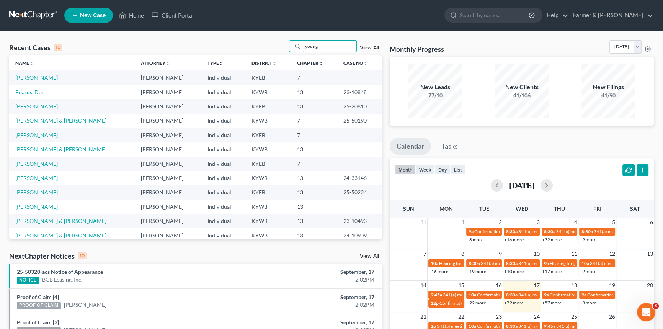
drag, startPoint x: 328, startPoint y: 47, endPoint x: 270, endPoint y: 49, distance: 57.8
click at [270, 49] on div "Recent Cases 15 young View All" at bounding box center [195, 47] width 373 height 15
type input "young"
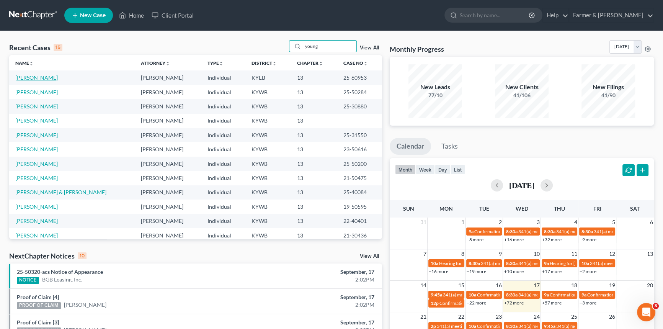
click at [39, 77] on link "[PERSON_NAME]" at bounding box center [36, 77] width 42 height 7
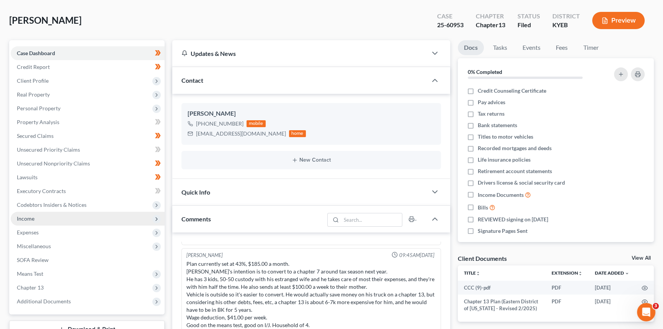
scroll to position [69, 0]
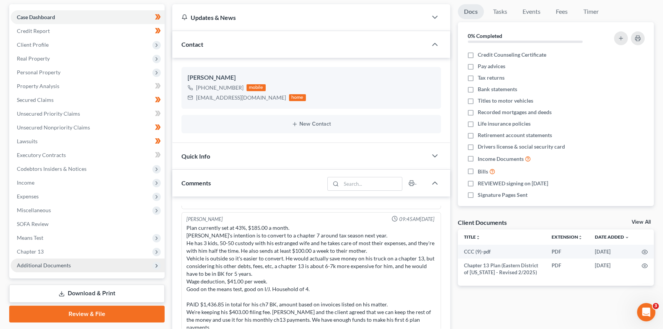
click at [41, 264] on span "Additional Documents" at bounding box center [44, 265] width 54 height 7
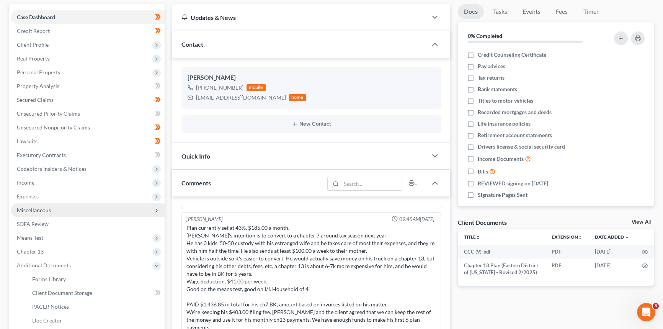
scroll to position [139, 0]
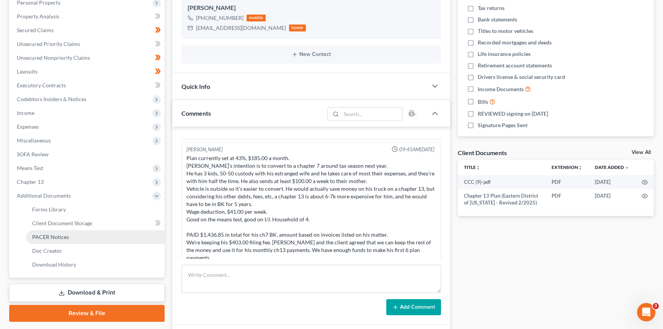
click at [54, 240] on link "PACER Notices" at bounding box center [95, 237] width 139 height 14
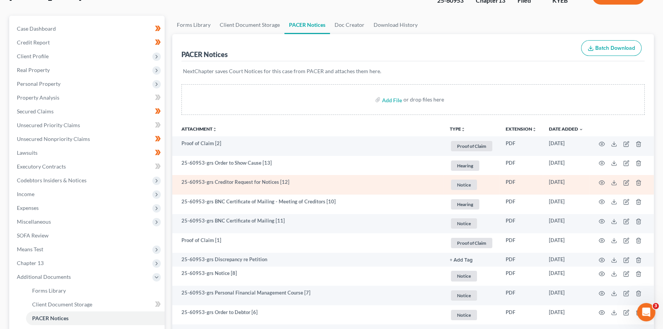
scroll to position [104, 0]
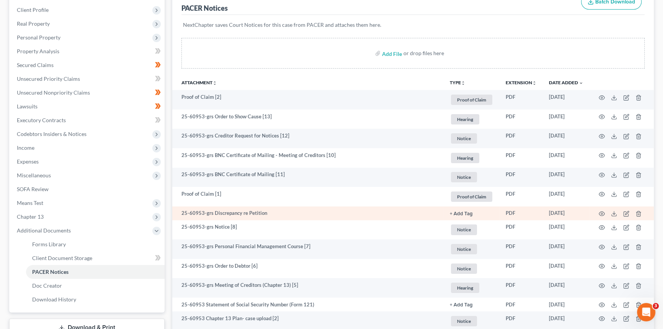
click at [605, 212] on td at bounding box center [621, 213] width 64 height 14
click at [603, 212] on icon "button" at bounding box center [602, 213] width 6 height 6
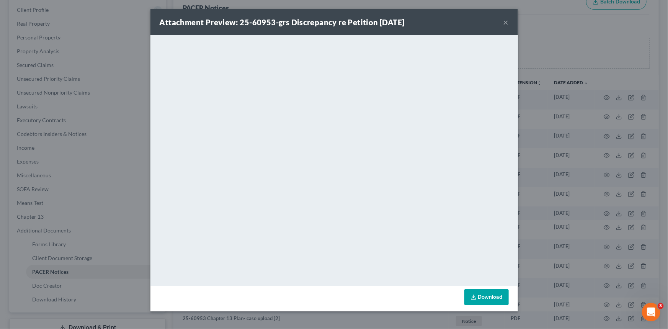
click at [509, 21] on div "Attachment Preview: 25-60953-grs Discrepancy re Petition [DATE] ×" at bounding box center [333, 22] width 367 height 26
click at [507, 21] on button "×" at bounding box center [505, 22] width 5 height 9
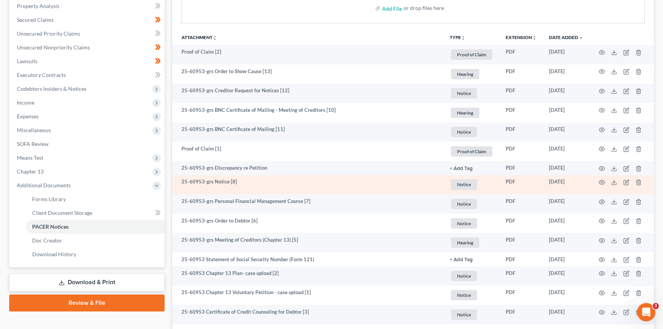
scroll to position [203, 0]
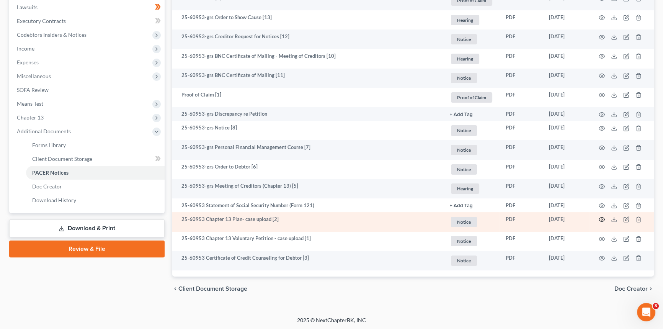
click at [602, 217] on icon "button" at bounding box center [602, 219] width 6 height 4
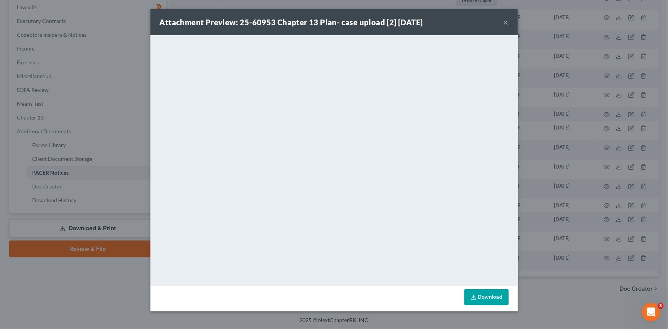
click at [506, 23] on button "×" at bounding box center [505, 22] width 5 height 9
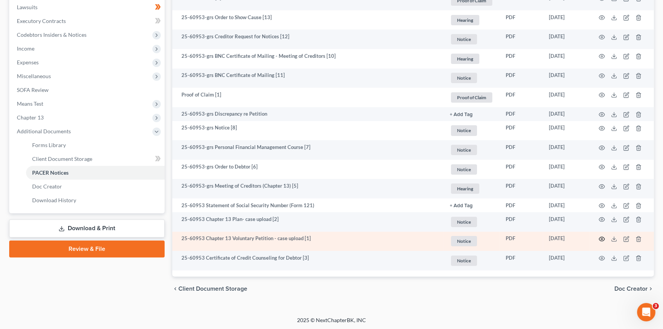
click at [600, 237] on icon "button" at bounding box center [602, 239] width 6 height 6
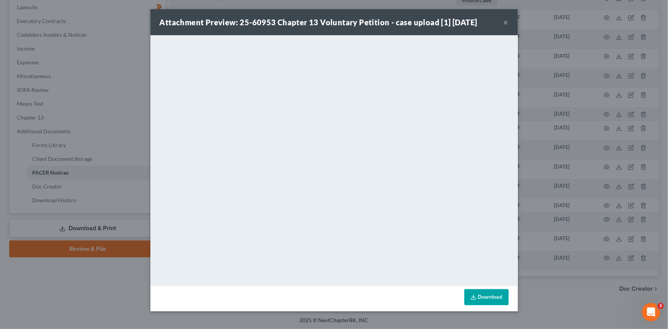
click at [504, 21] on button "×" at bounding box center [505, 22] width 5 height 9
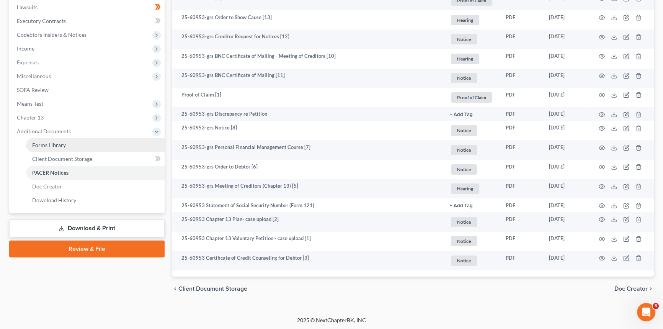
click at [69, 145] on link "Forms Library" at bounding box center [95, 145] width 139 height 14
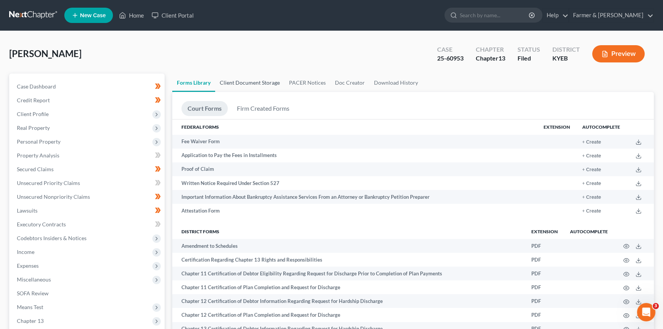
click at [260, 83] on link "Client Document Storage" at bounding box center [249, 82] width 69 height 18
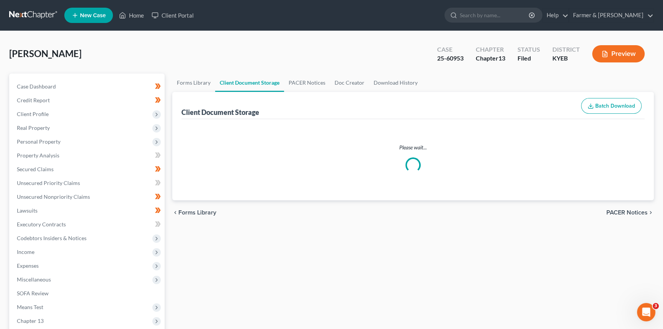
select select "12"
select select "7"
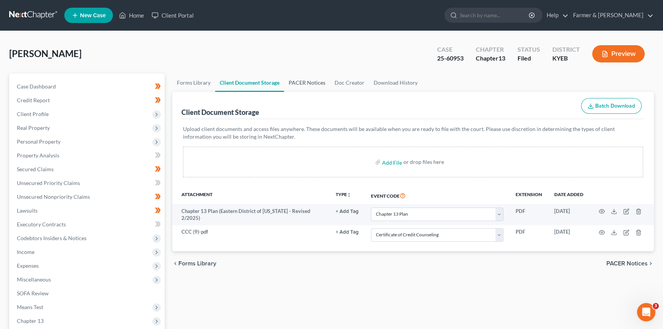
click at [301, 82] on link "PACER Notices" at bounding box center [307, 82] width 46 height 18
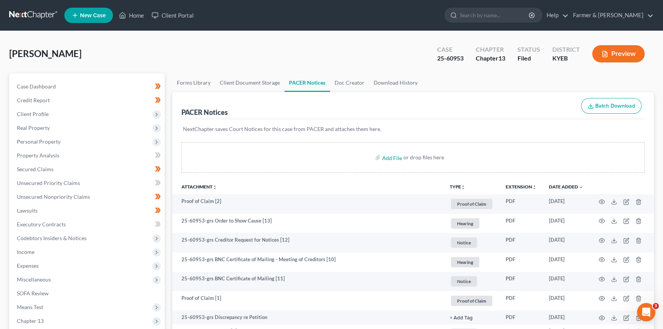
click at [326, 82] on link "PACER Notices" at bounding box center [307, 82] width 46 height 18
click at [335, 82] on link "Doc Creator" at bounding box center [349, 82] width 39 height 18
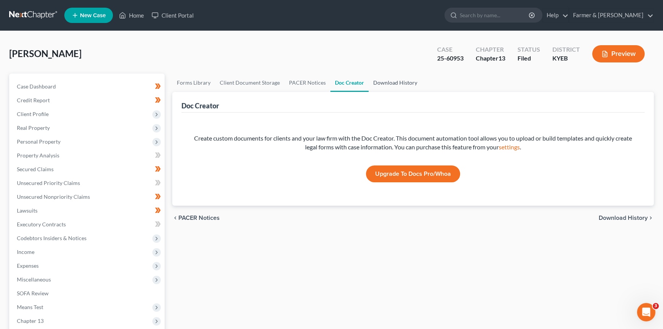
click at [386, 87] on link "Download History" at bounding box center [395, 82] width 53 height 18
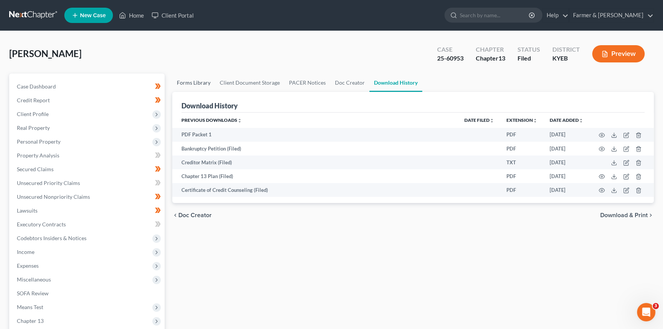
click at [199, 84] on link "Forms Library" at bounding box center [193, 82] width 43 height 18
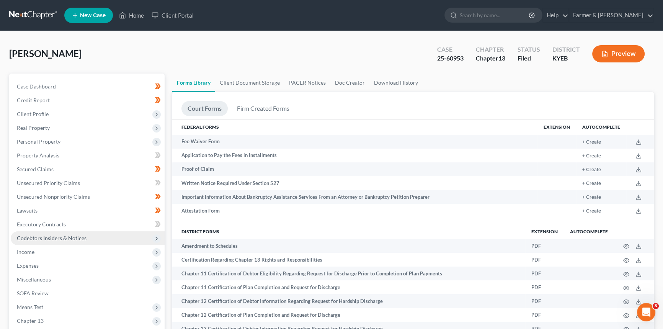
scroll to position [139, 0]
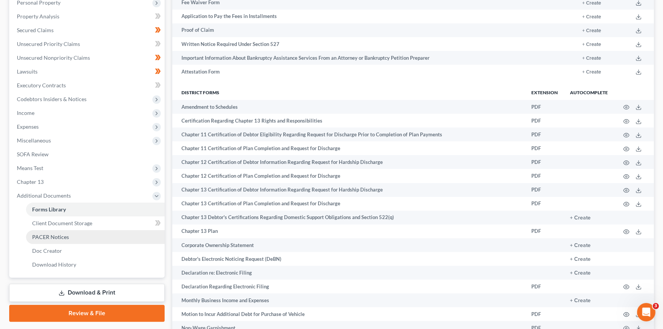
click at [66, 236] on span "PACER Notices" at bounding box center [50, 236] width 37 height 7
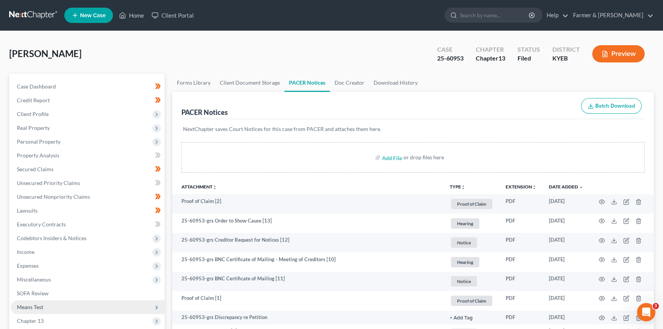
scroll to position [203, 0]
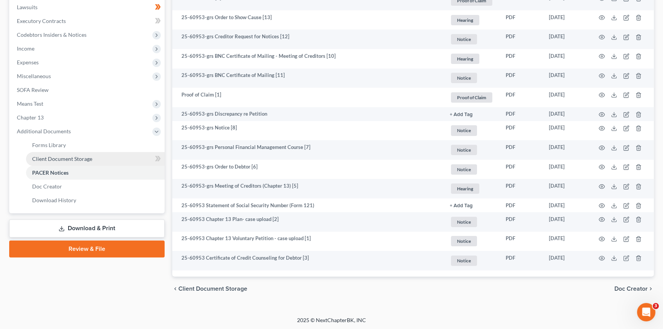
click at [77, 158] on span "Client Document Storage" at bounding box center [62, 158] width 60 height 7
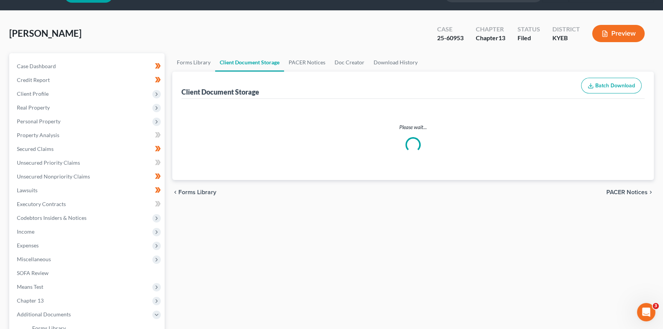
select select "12"
select select "7"
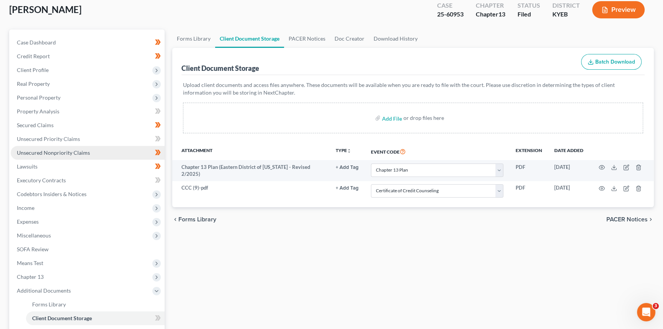
scroll to position [104, 0]
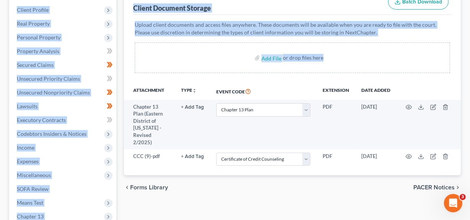
drag, startPoint x: 2, startPoint y: 13, endPoint x: 545, endPoint y: 45, distance: 544.7
click at [470, 45] on html "Home New Case Client Portal Farmer & Wright [EMAIL_ADDRESS][DOMAIN_NAME] My Acc…" at bounding box center [235, 140] width 470 height 489
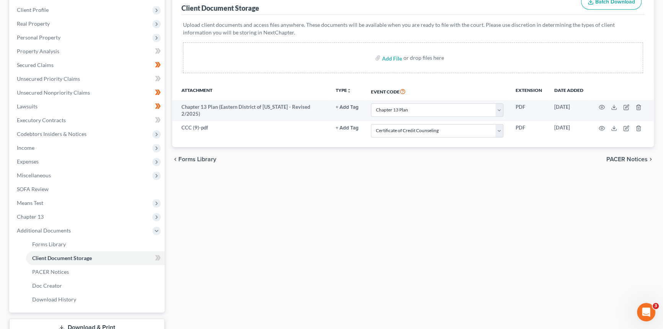
click at [282, 218] on div "Forms Library Client Document Storage PACER Notices Doc Creator Download Histor…" at bounding box center [412, 162] width 489 height 387
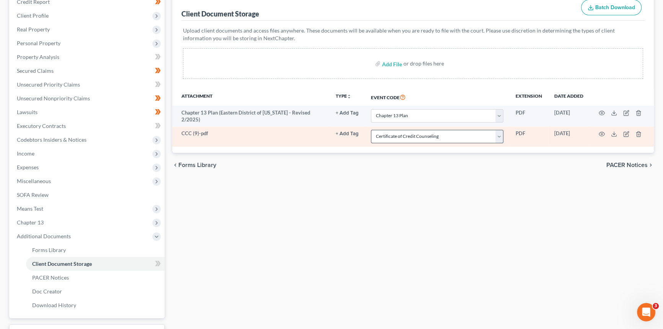
scroll to position [0, 0]
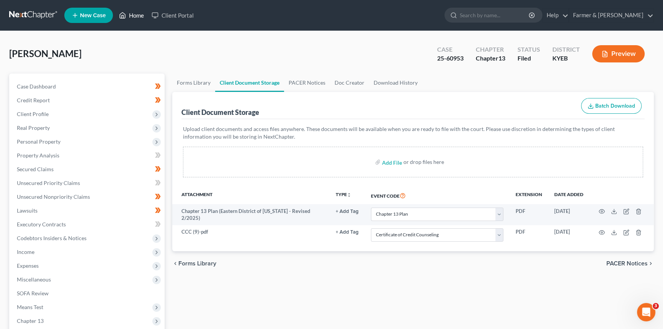
click at [142, 13] on link "Home" at bounding box center [131, 15] width 33 height 14
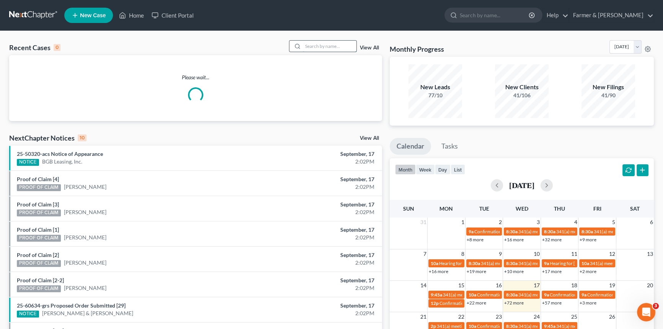
click at [336, 47] on input "search" at bounding box center [330, 46] width 54 height 11
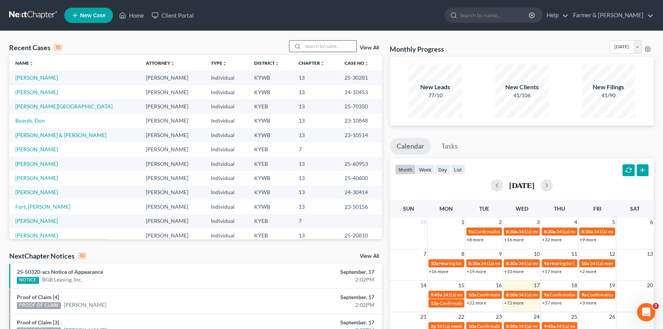
click at [321, 49] on input "search" at bounding box center [330, 46] width 54 height 11
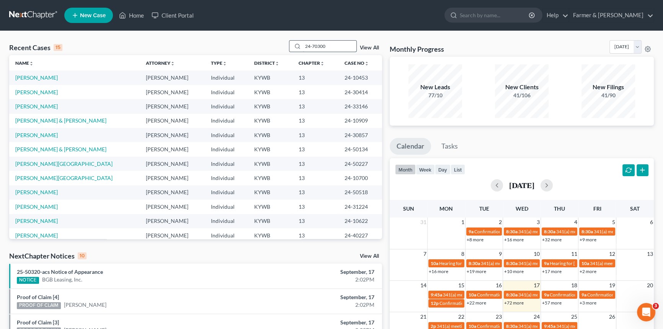
type input "24-70300"
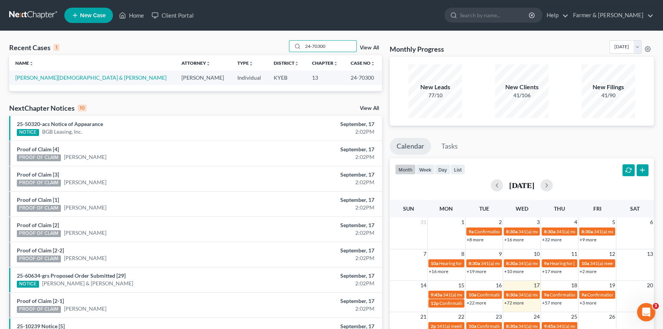
click at [60, 81] on td "[PERSON_NAME][DEMOGRAPHIC_DATA] & [PERSON_NAME]" at bounding box center [92, 77] width 166 height 14
click at [61, 78] on link "[PERSON_NAME][DEMOGRAPHIC_DATA] & [PERSON_NAME]" at bounding box center [90, 77] width 151 height 7
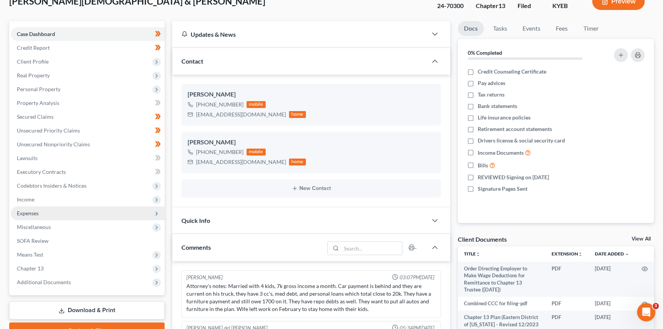
scroll to position [174, 0]
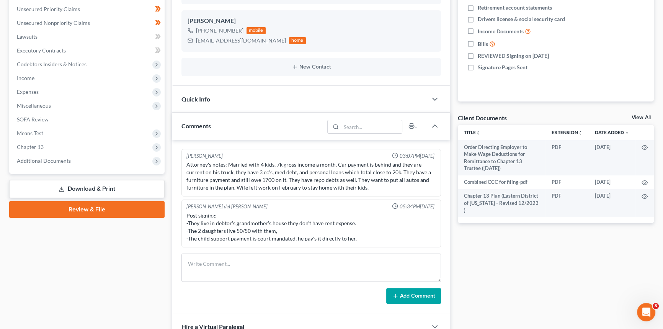
drag, startPoint x: 57, startPoint y: 161, endPoint x: 60, endPoint y: 192, distance: 31.5
click at [57, 161] on span "Additional Documents" at bounding box center [44, 160] width 54 height 7
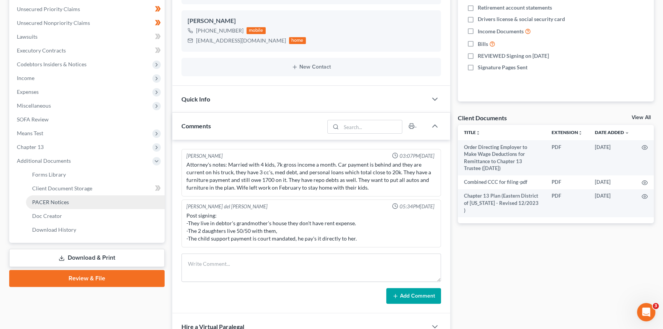
click at [57, 201] on span "PACER Notices" at bounding box center [50, 202] width 37 height 7
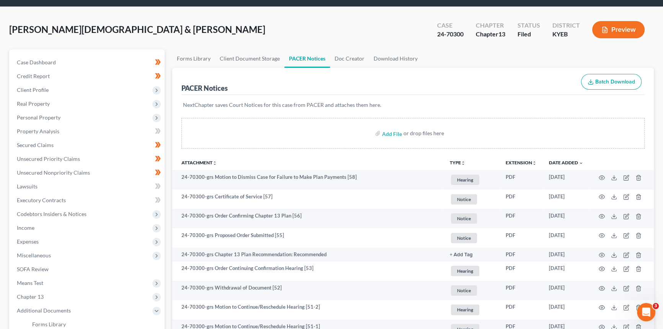
scroll to position [34, 0]
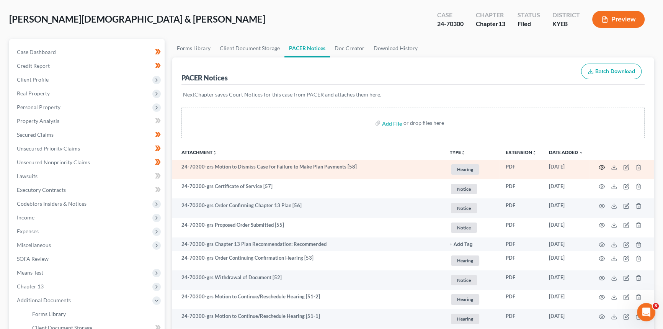
click at [601, 166] on icon "button" at bounding box center [602, 167] width 6 height 6
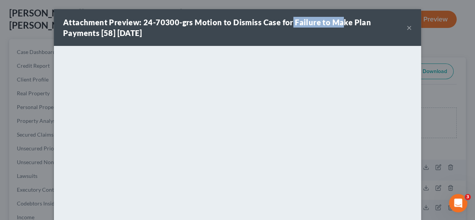
drag, startPoint x: 288, startPoint y: 15, endPoint x: 338, endPoint y: 22, distance: 50.7
click at [338, 22] on div "Attachment Preview: 24-70300-grs Motion to Dismiss Case for Failure to Make Pla…" at bounding box center [237, 27] width 367 height 37
click at [251, 18] on strong "Attachment Preview: 24-70300-grs Motion to Dismiss Case for Failure to Make Pla…" at bounding box center [217, 28] width 308 height 20
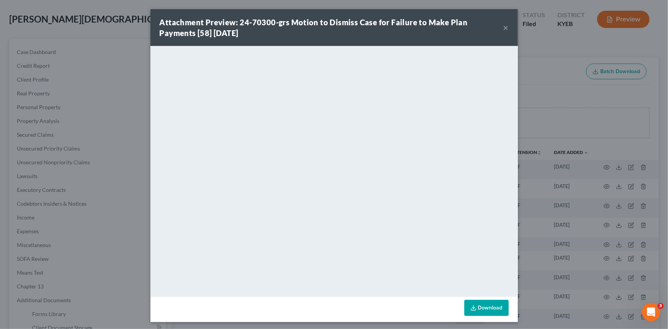
click at [504, 28] on button "×" at bounding box center [505, 27] width 5 height 9
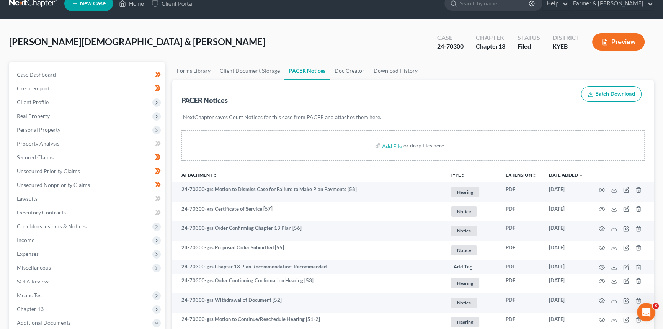
scroll to position [0, 0]
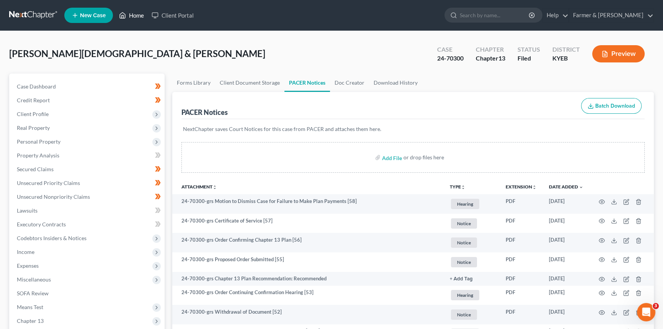
click at [135, 14] on link "Home" at bounding box center [131, 15] width 33 height 14
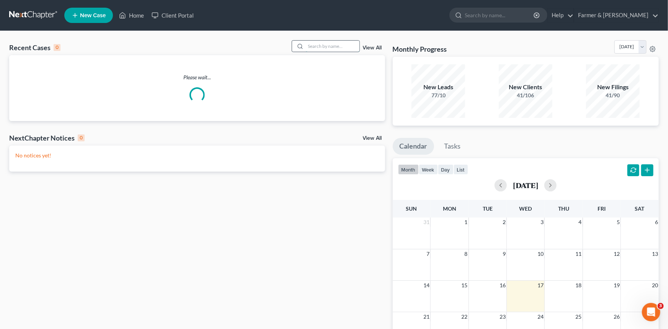
click at [320, 43] on input "search" at bounding box center [333, 46] width 54 height 11
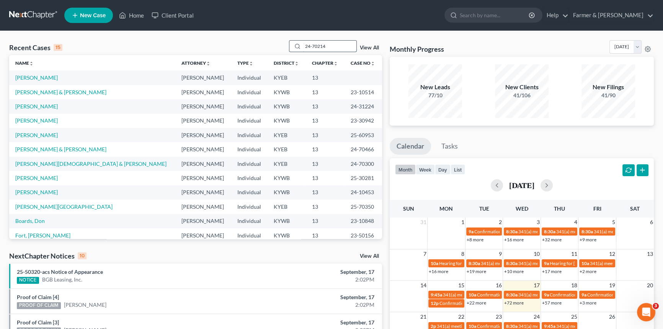
click at [337, 47] on input "24-70214" at bounding box center [330, 46] width 54 height 11
drag, startPoint x: 329, startPoint y: 47, endPoint x: 263, endPoint y: 42, distance: 65.6
click at [263, 42] on div "Recent Cases 15 24-70214 View All" at bounding box center [195, 47] width 373 height 15
type input "[PERSON_NAME]"
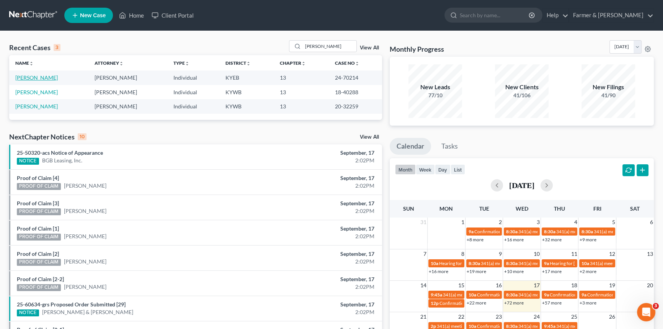
click at [44, 78] on link "[PERSON_NAME]" at bounding box center [36, 77] width 42 height 7
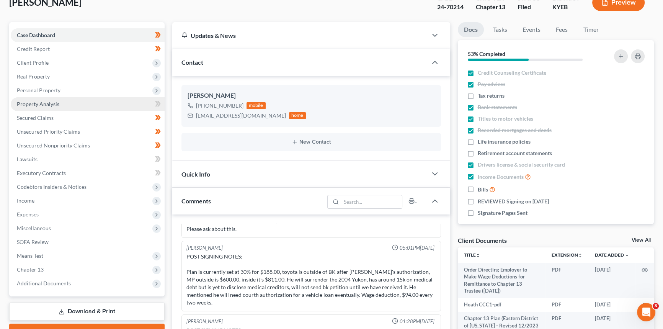
scroll to position [139, 0]
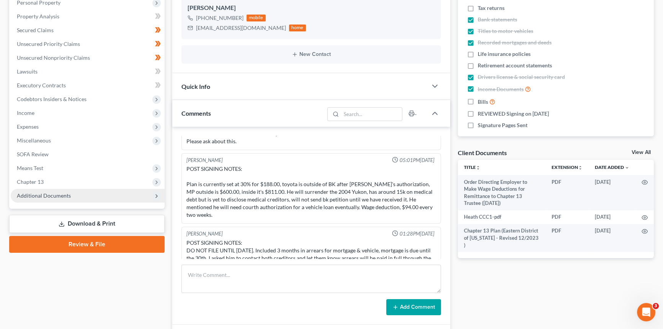
click at [43, 195] on span "Additional Documents" at bounding box center [44, 195] width 54 height 7
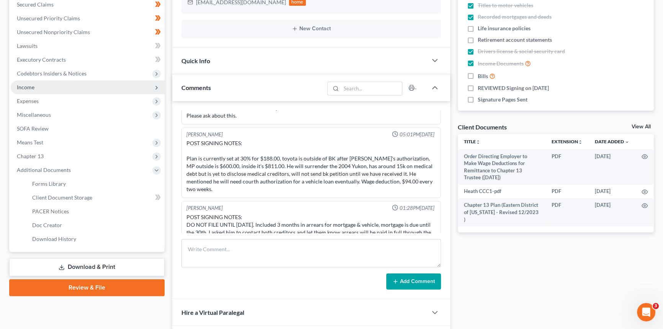
scroll to position [209, 0]
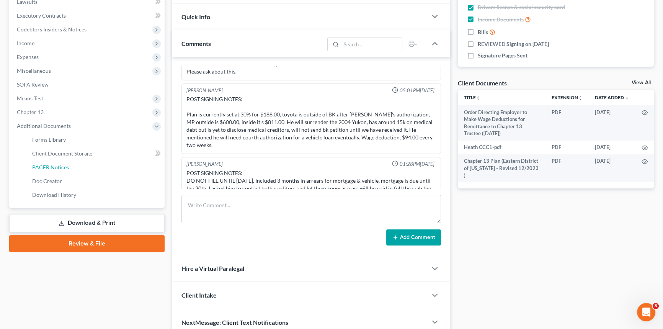
drag, startPoint x: 52, startPoint y: 166, endPoint x: 249, endPoint y: 86, distance: 211.8
click at [53, 165] on span "PACER Notices" at bounding box center [50, 167] width 37 height 7
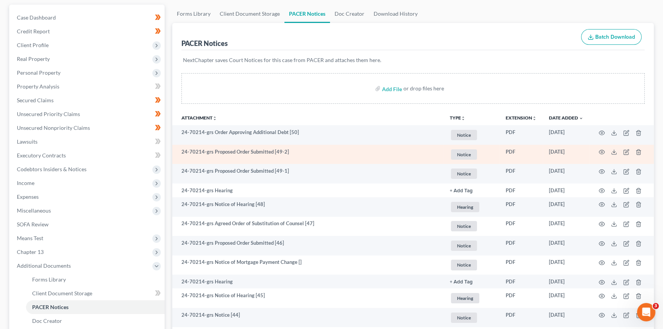
scroll to position [69, 0]
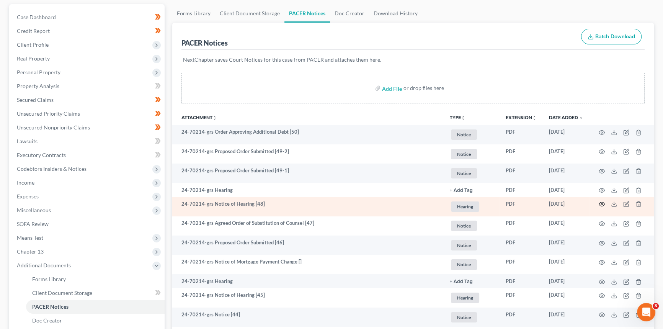
click at [602, 203] on icon "button" at bounding box center [602, 204] width 6 height 6
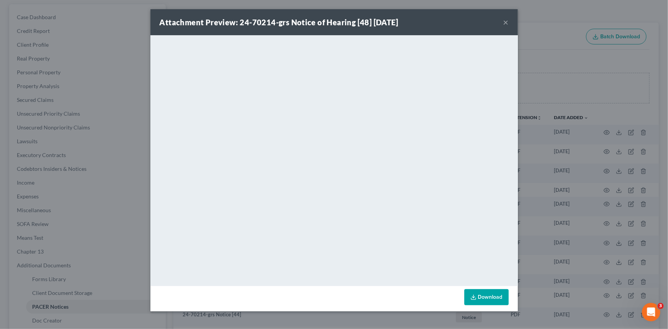
click at [505, 20] on button "×" at bounding box center [505, 22] width 5 height 9
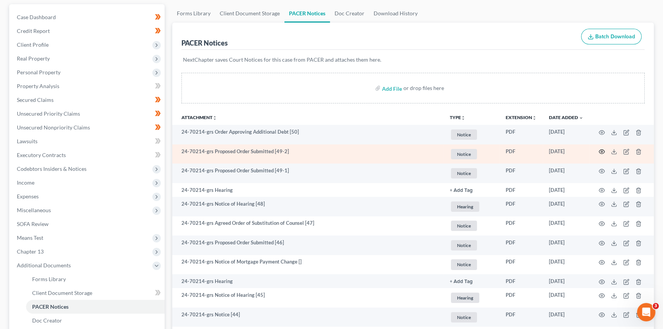
click at [601, 150] on icon "button" at bounding box center [602, 151] width 6 height 6
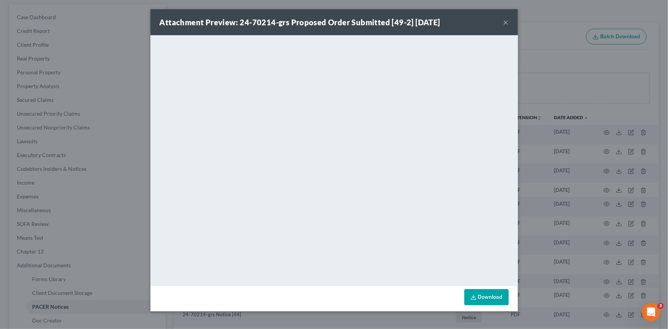
click at [504, 22] on button "×" at bounding box center [505, 22] width 5 height 9
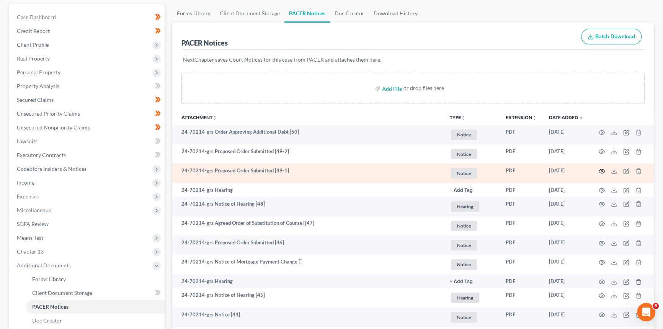
click at [602, 170] on circle "button" at bounding box center [602, 171] width 2 height 2
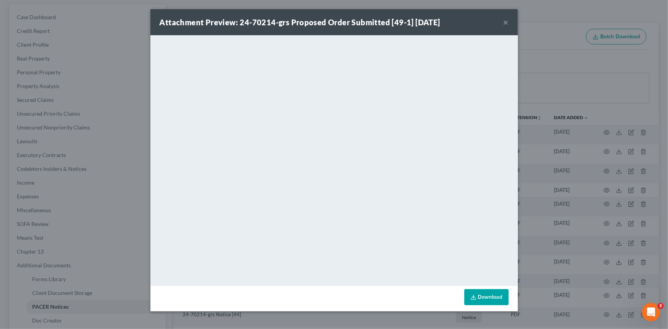
click at [505, 22] on button "×" at bounding box center [505, 22] width 5 height 9
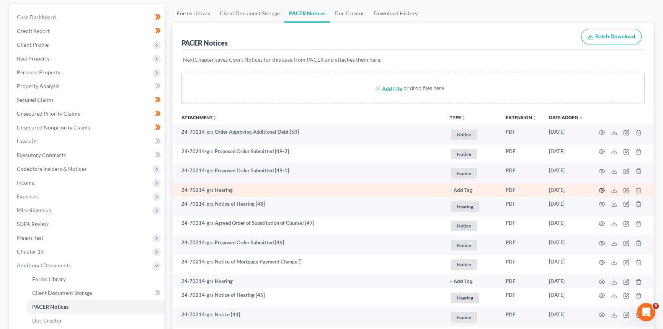
click at [602, 189] on circle "button" at bounding box center [602, 190] width 2 height 2
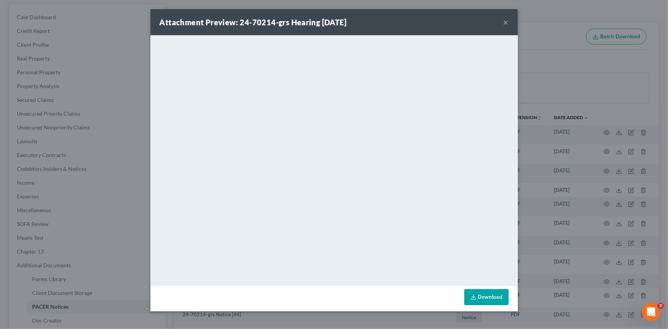
click at [505, 24] on button "×" at bounding box center [505, 22] width 5 height 9
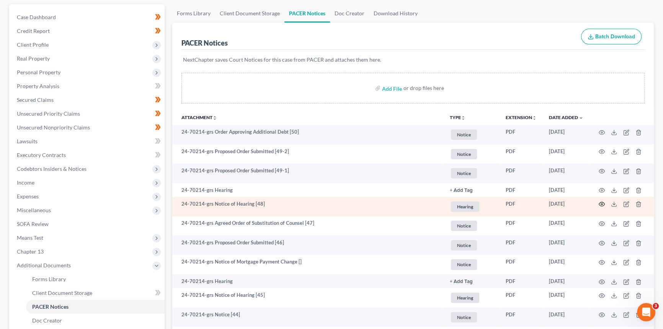
click at [602, 203] on icon "button" at bounding box center [602, 204] width 6 height 6
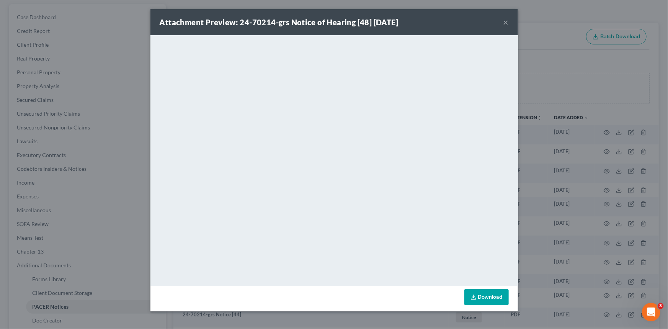
click at [505, 21] on button "×" at bounding box center [505, 22] width 5 height 9
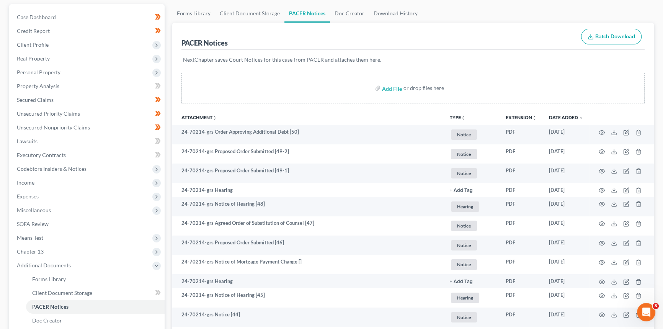
scroll to position [0, 0]
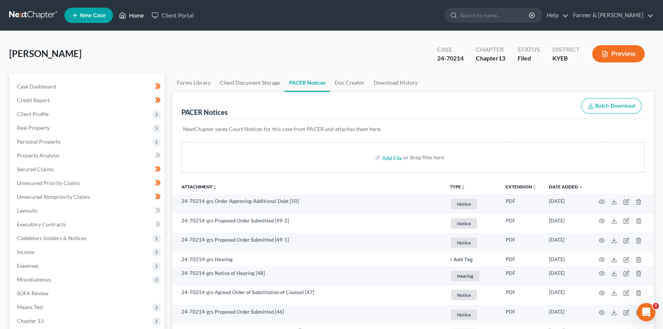
drag, startPoint x: 135, startPoint y: 15, endPoint x: 15, endPoint y: 34, distance: 122.5
click at [135, 15] on link "Home" at bounding box center [131, 15] width 33 height 14
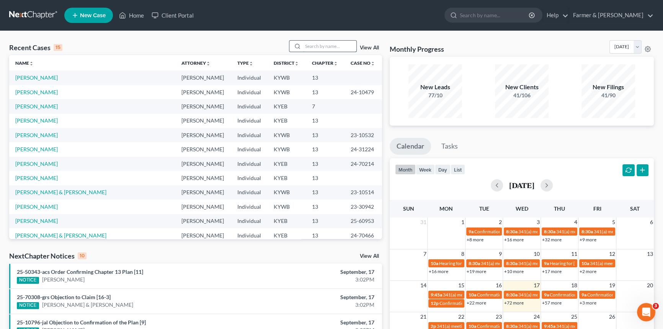
click at [317, 49] on input "search" at bounding box center [330, 46] width 54 height 11
type input "[PERSON_NAME]"
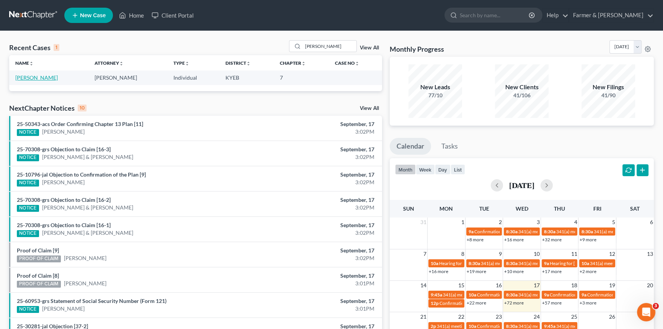
click at [46, 78] on link "[PERSON_NAME]" at bounding box center [36, 77] width 42 height 7
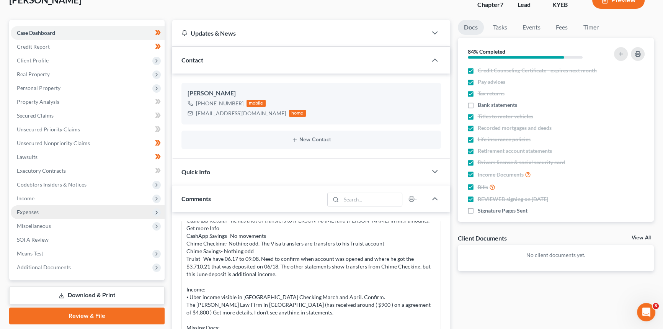
scroll to position [139, 0]
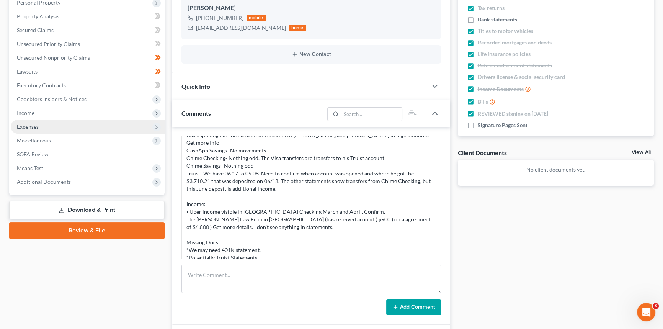
click at [39, 124] on span "Expenses" at bounding box center [88, 127] width 154 height 14
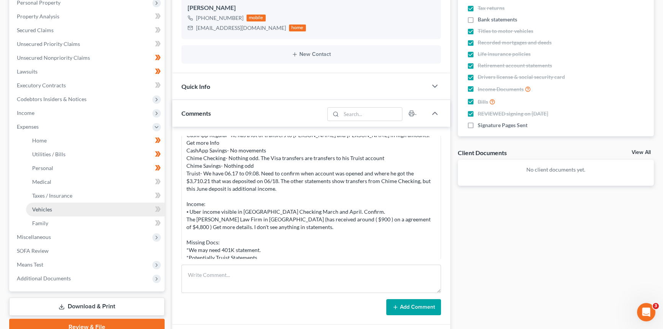
click at [45, 210] on span "Vehicles" at bounding box center [42, 209] width 20 height 7
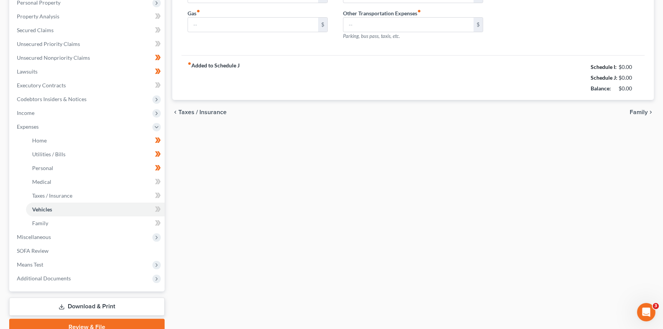
scroll to position [59, 0]
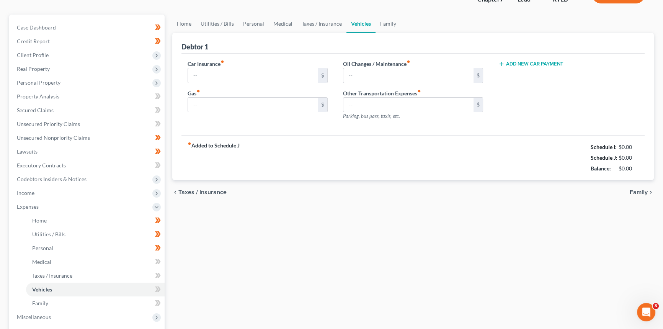
type input "187.00"
type input "520.00"
type input "60.00"
type input "0.00"
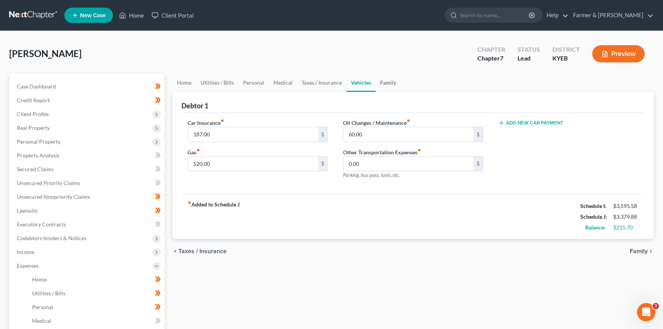
click at [387, 82] on link "Family" at bounding box center [387, 82] width 25 height 18
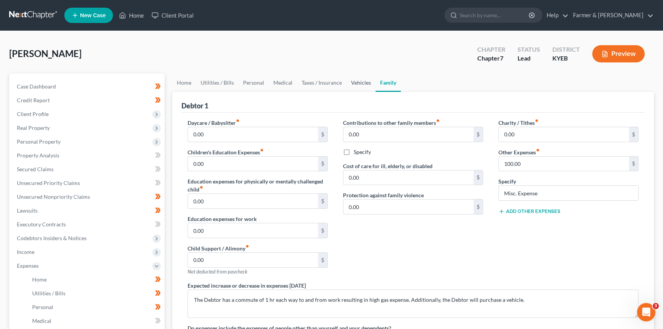
click at [364, 82] on link "Vehicles" at bounding box center [360, 82] width 29 height 18
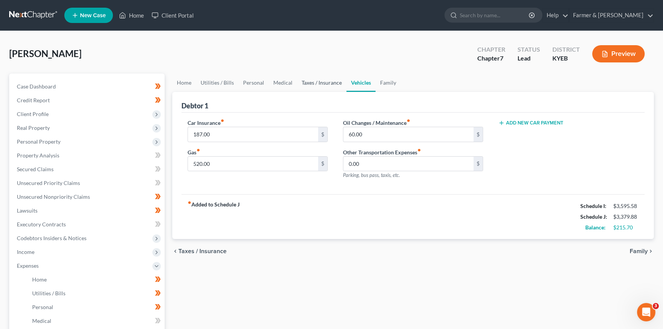
click at [322, 83] on link "Taxes / Insurance" at bounding box center [321, 82] width 49 height 18
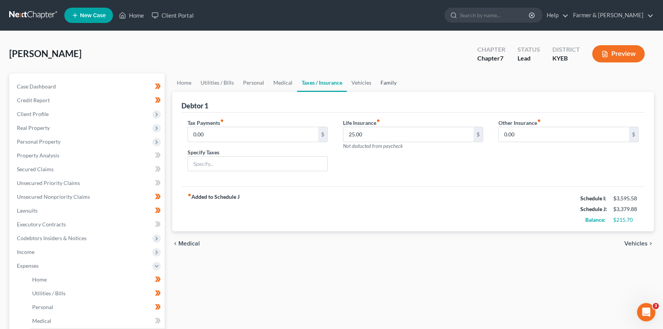
click at [390, 83] on link "Family" at bounding box center [388, 82] width 25 height 18
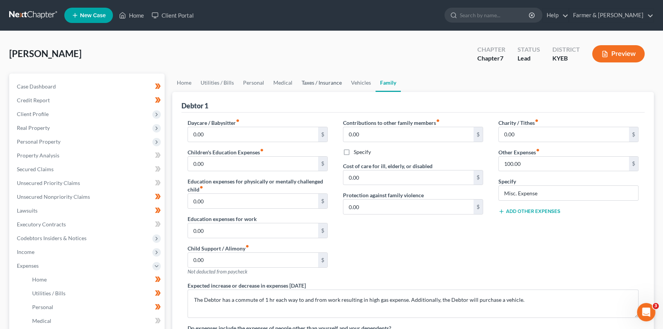
click at [316, 82] on link "Taxes / Insurance" at bounding box center [321, 82] width 49 height 18
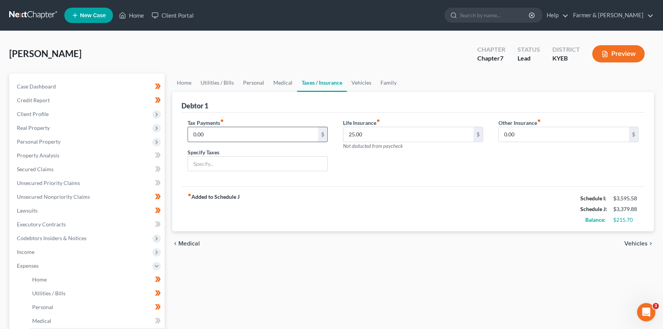
click at [207, 134] on input "0.00" at bounding box center [253, 134] width 130 height 15
click at [514, 134] on input "0.00" at bounding box center [564, 134] width 130 height 15
click at [281, 81] on link "Medical" at bounding box center [283, 82] width 28 height 18
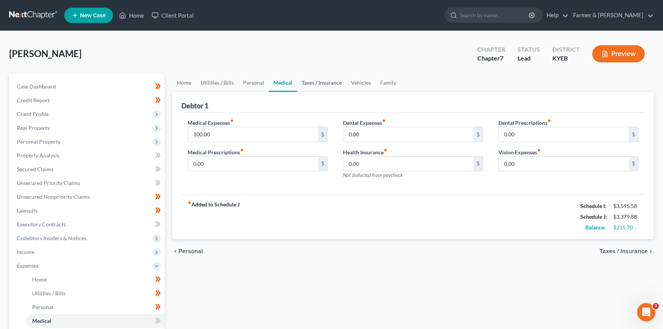
click at [318, 82] on link "Taxes / Insurance" at bounding box center [321, 82] width 49 height 18
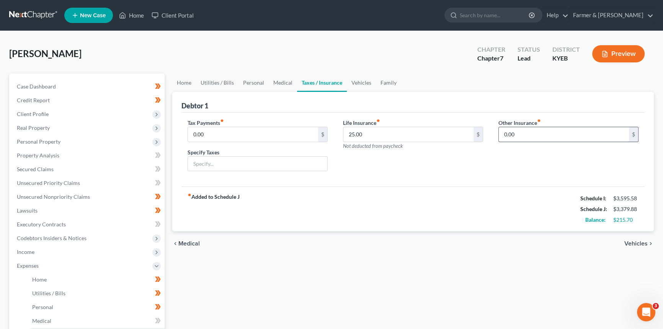
click at [521, 130] on input "0.00" at bounding box center [564, 134] width 130 height 15
type input "100"
click at [541, 159] on input "text" at bounding box center [568, 155] width 139 height 15
type input "Vehicle Insurance"
click at [360, 82] on link "Vehicles" at bounding box center [361, 82] width 29 height 18
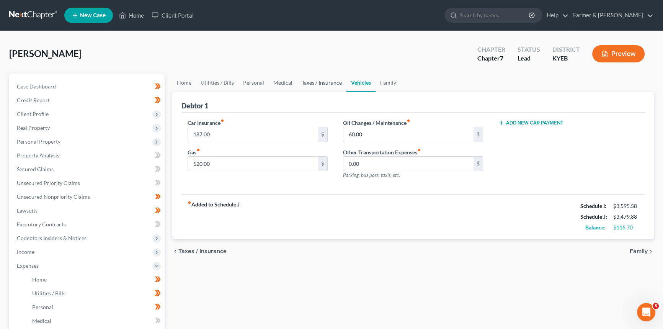
click at [328, 84] on link "Taxes / Insurance" at bounding box center [321, 82] width 49 height 18
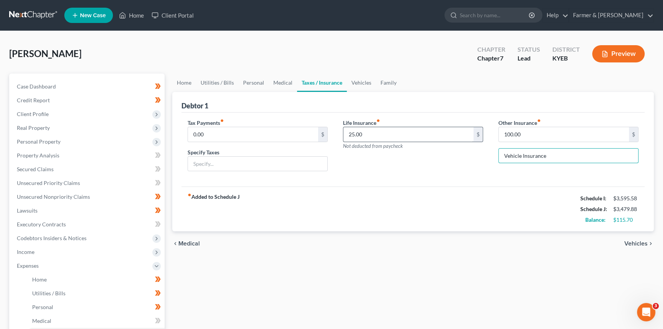
drag, startPoint x: 550, startPoint y: 154, endPoint x: 442, endPoint y: 134, distance: 109.8
click at [440, 155] on div "Tax Payments fiber_manual_record 0.00 $ Specify Taxes Life Insurance fiber_manu…" at bounding box center [413, 148] width 466 height 59
type input "100.00"
click at [362, 84] on link "Vehicles" at bounding box center [361, 82] width 29 height 18
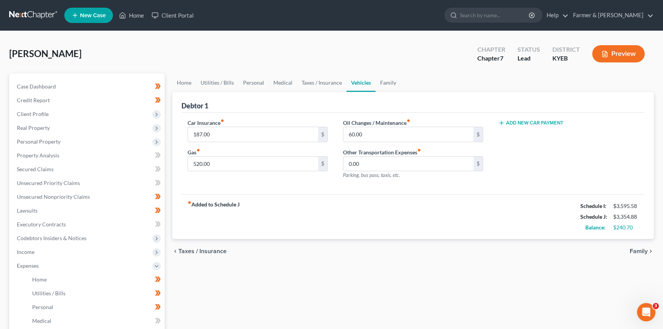
click at [525, 121] on button "Add New Car Payment" at bounding box center [530, 123] width 65 height 6
click at [533, 134] on input "text" at bounding box center [558, 134] width 118 height 15
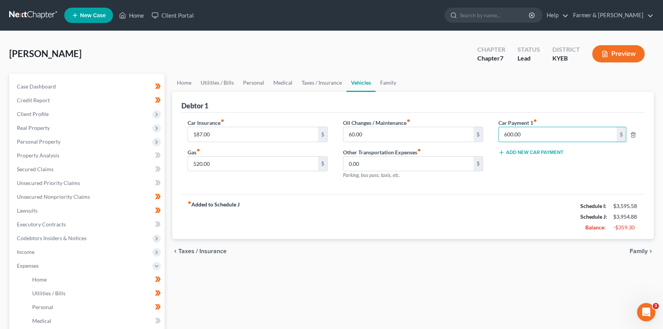
type input "600.00"
click at [525, 170] on div "Car Payment 1 fiber_manual_record 600.00 $ Add New Car Payment" at bounding box center [568, 152] width 155 height 67
click at [383, 79] on link "Family" at bounding box center [387, 82] width 25 height 18
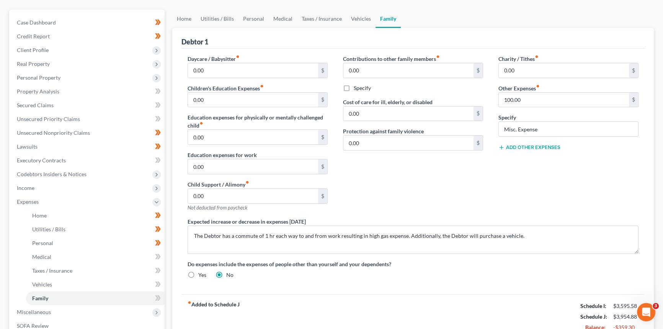
scroll to position [69, 0]
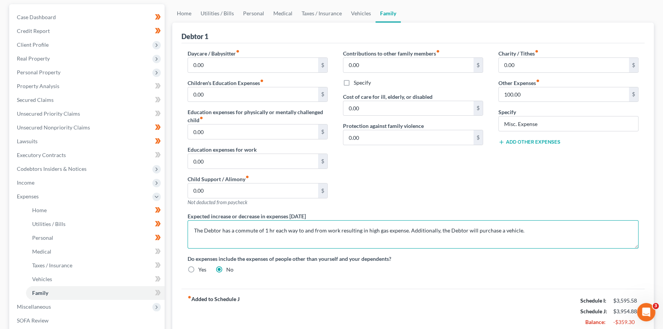
drag, startPoint x: 517, startPoint y: 230, endPoint x: 465, endPoint y: 230, distance: 52.0
click at [465, 230] on textarea "The Debtor has a commute of 1 hr each way to and from work resulting in high ga…" at bounding box center [413, 234] width 451 height 28
type textarea "The Debtor has a commute of 1 hr each way to and from work resulting in high ga…"
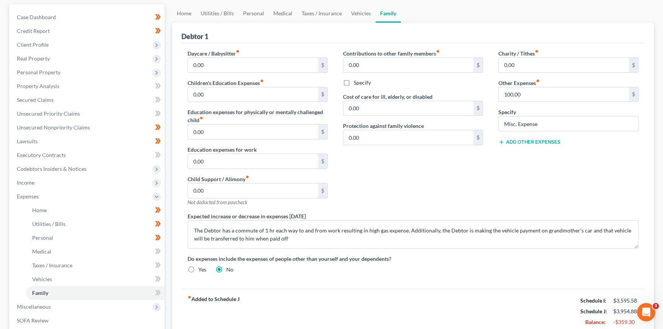
click at [469, 191] on div "Contributions to other family members fiber_manual_record 0.00 $ Specify Cost o…" at bounding box center [412, 130] width 155 height 163
click at [44, 208] on span "Home" at bounding box center [39, 210] width 15 height 7
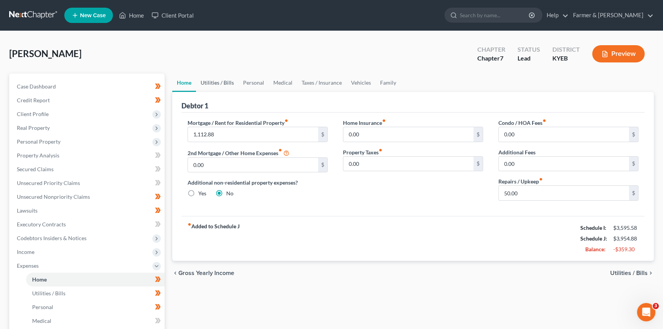
click at [215, 81] on link "Utilities / Bills" at bounding box center [217, 82] width 42 height 18
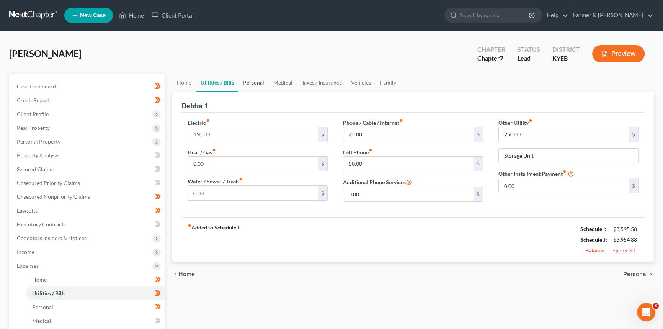
click at [260, 84] on link "Personal" at bounding box center [253, 82] width 30 height 18
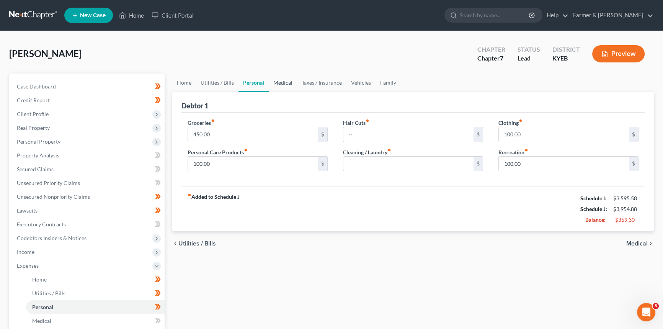
click at [280, 83] on link "Medical" at bounding box center [283, 82] width 28 height 18
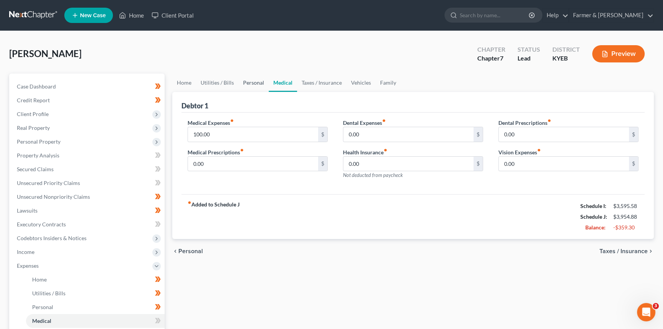
click at [253, 82] on link "Personal" at bounding box center [253, 82] width 30 height 18
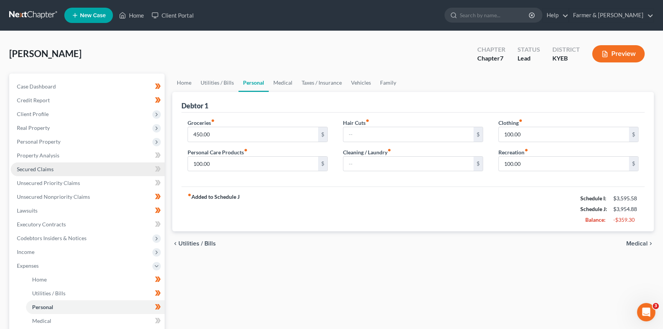
click at [38, 171] on span "Secured Claims" at bounding box center [35, 169] width 37 height 7
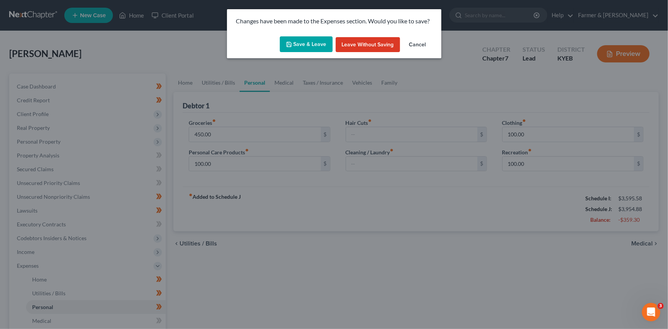
click at [298, 46] on button "Save & Leave" at bounding box center [306, 44] width 53 height 16
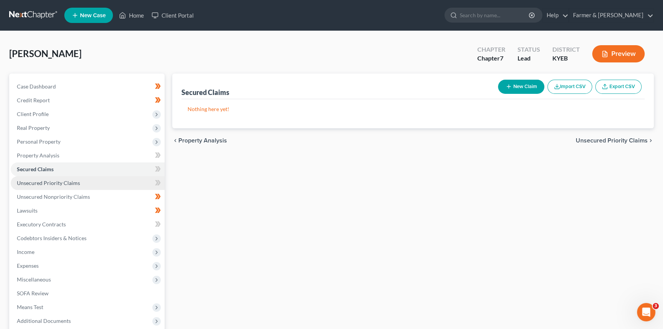
click at [52, 183] on span "Unsecured Priority Claims" at bounding box center [48, 182] width 63 height 7
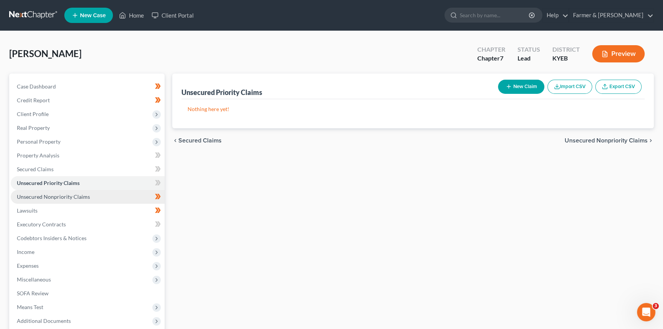
click at [50, 195] on span "Unsecured Nonpriority Claims" at bounding box center [53, 196] width 73 height 7
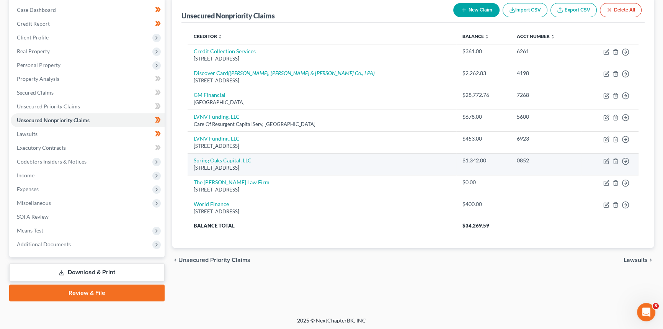
scroll to position [77, 0]
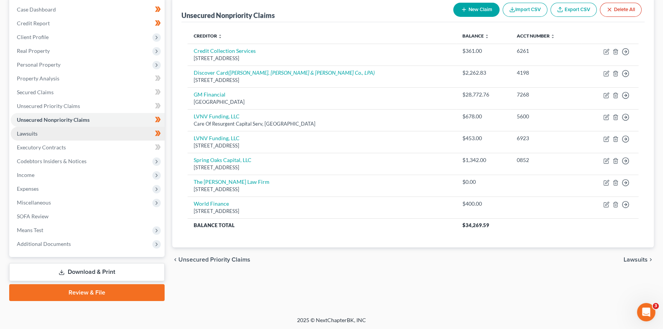
click at [30, 132] on span "Lawsuits" at bounding box center [27, 133] width 21 height 7
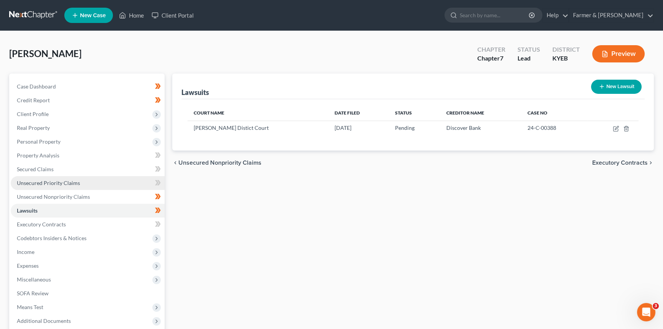
click at [55, 187] on link "Unsecured Priority Claims" at bounding box center [88, 183] width 154 height 14
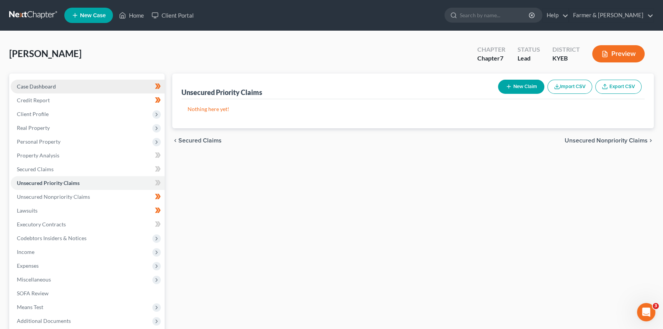
click at [41, 87] on span "Case Dashboard" at bounding box center [36, 86] width 39 height 7
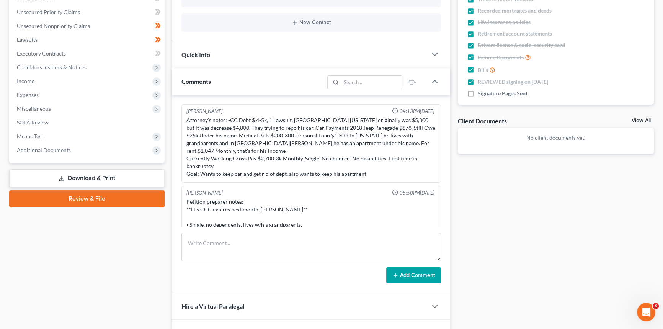
scroll to position [174, 0]
